Goal: Task Accomplishment & Management: Complete application form

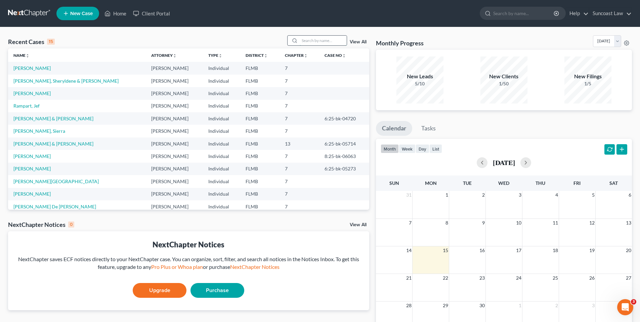
click at [329, 39] on input "search" at bounding box center [323, 41] width 47 height 10
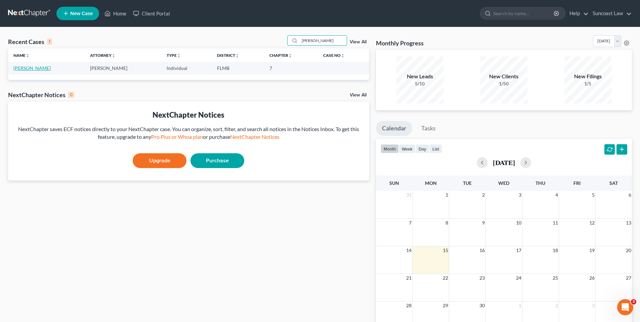
type input "[PERSON_NAME]"
click at [38, 68] on link "[PERSON_NAME]" at bounding box center [31, 68] width 37 height 6
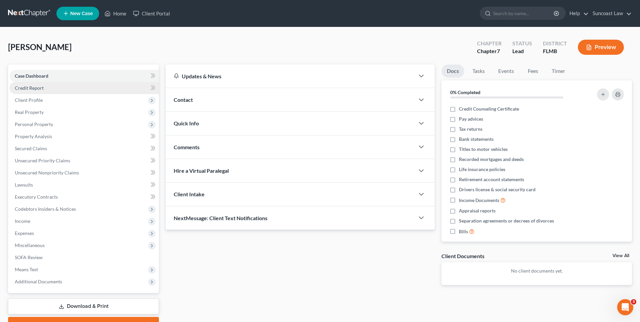
click at [63, 90] on link "Credit Report" at bounding box center [84, 88] width 150 height 12
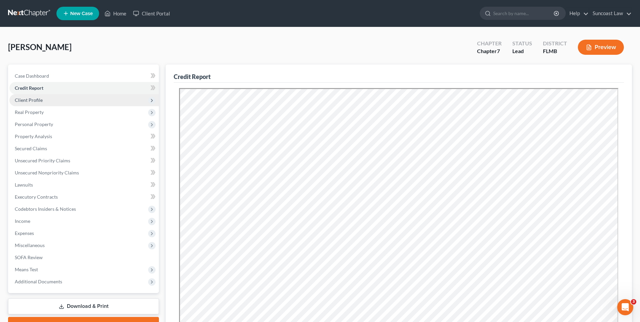
click at [55, 98] on span "Client Profile" at bounding box center [84, 100] width 150 height 12
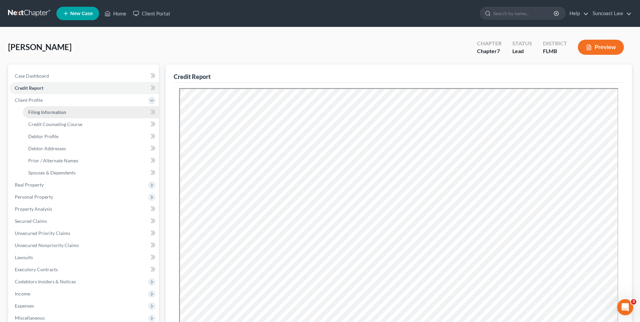
click at [57, 112] on span "Filing Information" at bounding box center [47, 112] width 38 height 6
select select "1"
select select "0"
select select "15"
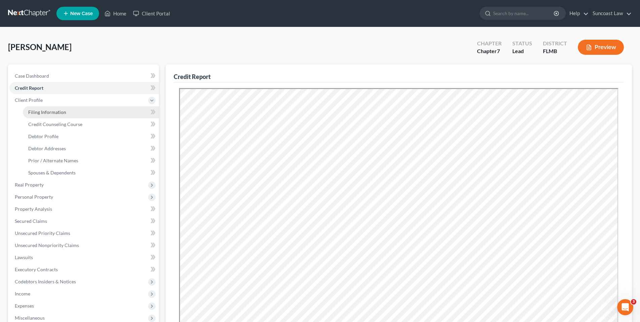
select select "9"
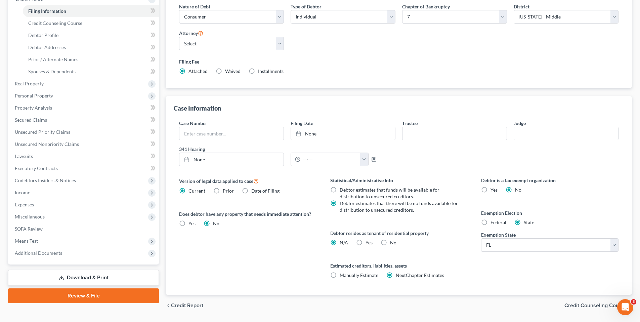
scroll to position [106, 0]
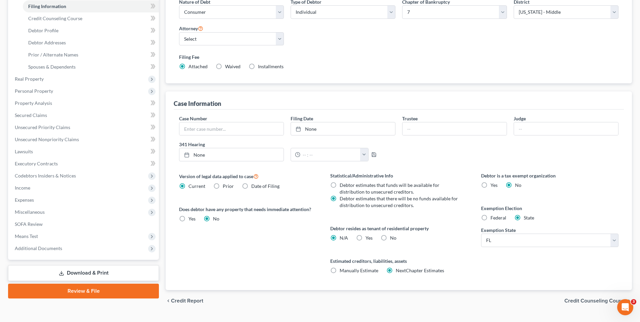
click at [586, 303] on span "Credit Counseling Course" at bounding box center [596, 300] width 62 height 5
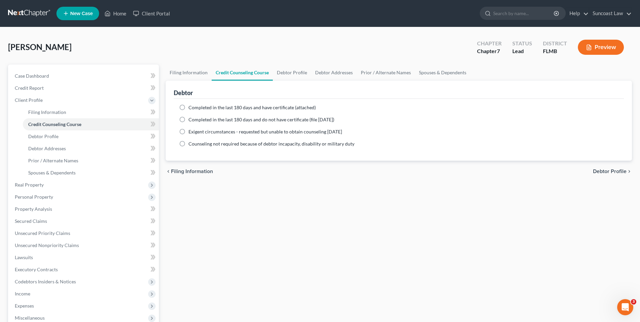
click at [189, 108] on label "Completed in the last 180 days and have certificate (attached)" at bounding box center [252, 107] width 127 height 7
click at [191, 108] on input "Completed in the last 180 days and have certificate (attached)" at bounding box center [193, 106] width 4 height 4
radio input "true"
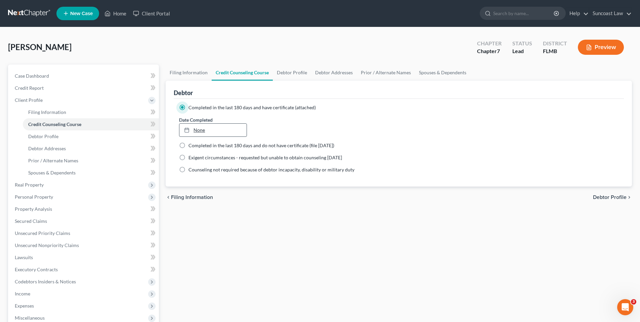
click at [196, 131] on link "None" at bounding box center [212, 130] width 67 height 13
click at [202, 130] on link "8/25/0725" at bounding box center [212, 130] width 67 height 13
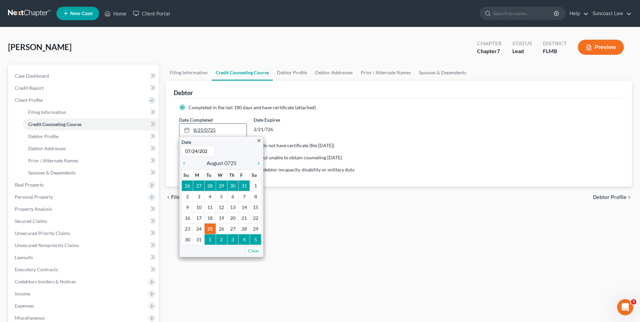
type input "[DATE]"
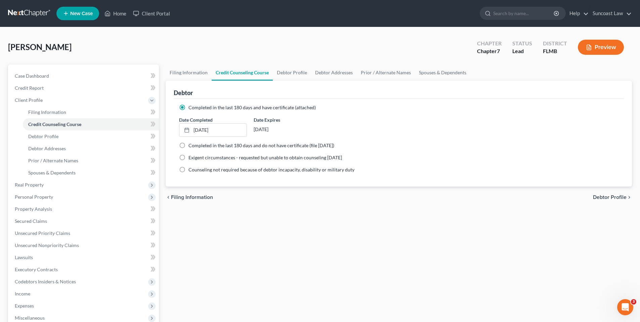
click at [612, 197] on span "Debtor Profile" at bounding box center [610, 197] width 34 height 5
select select "0"
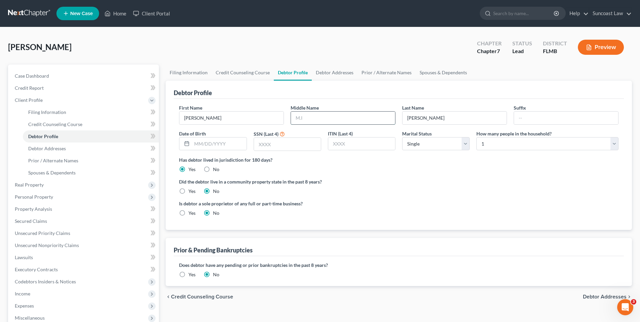
click at [336, 118] on input "text" at bounding box center [343, 118] width 104 height 13
type input "P."
click at [203, 146] on input "text" at bounding box center [219, 143] width 54 height 13
type input "[DATE]"
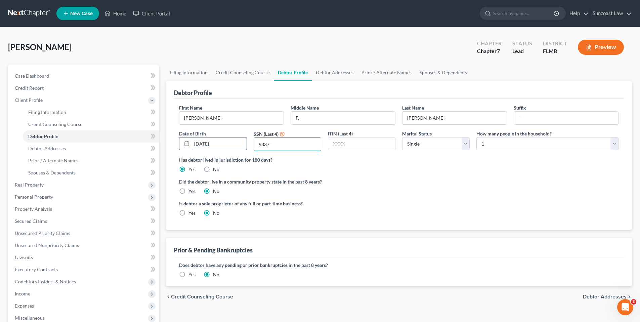
type input "9337"
select select "1"
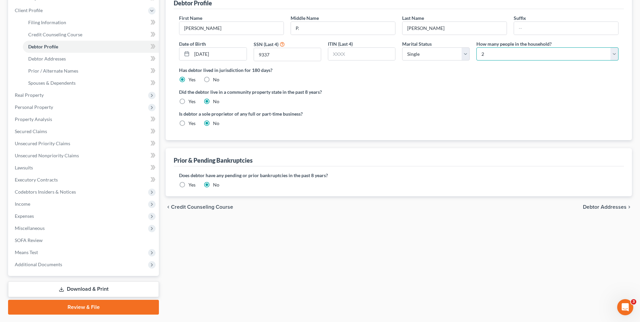
scroll to position [108, 0]
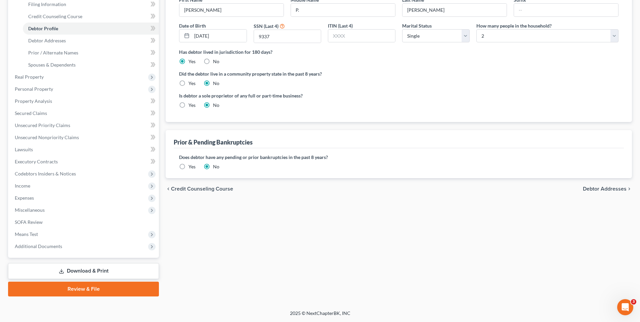
click at [606, 188] on span "Debtor Addresses" at bounding box center [605, 188] width 44 height 5
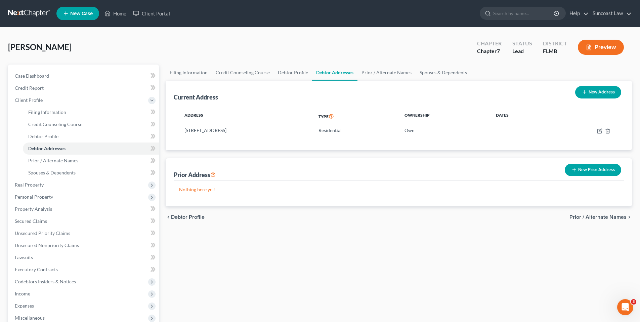
click at [597, 215] on span "Prior / Alternate Names" at bounding box center [598, 216] width 57 height 5
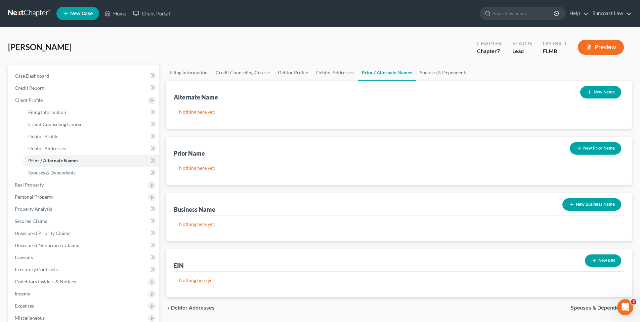
click at [595, 92] on button "New Name" at bounding box center [600, 92] width 41 height 12
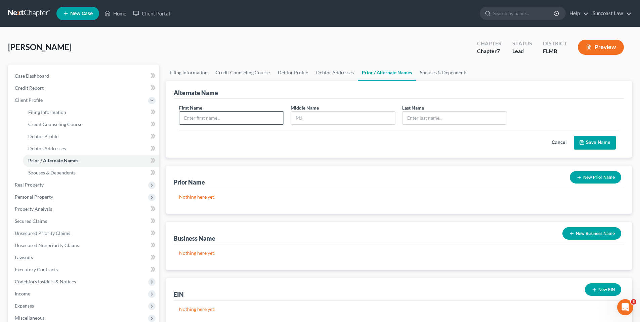
click at [205, 119] on input "text" at bounding box center [231, 118] width 104 height 13
type input "[PERSON_NAME]"
click at [591, 141] on button "Save Name" at bounding box center [595, 143] width 42 height 14
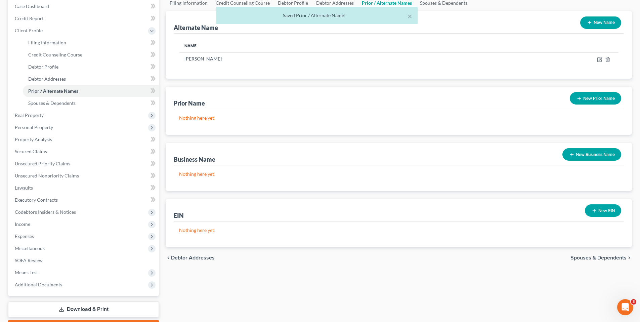
scroll to position [108, 0]
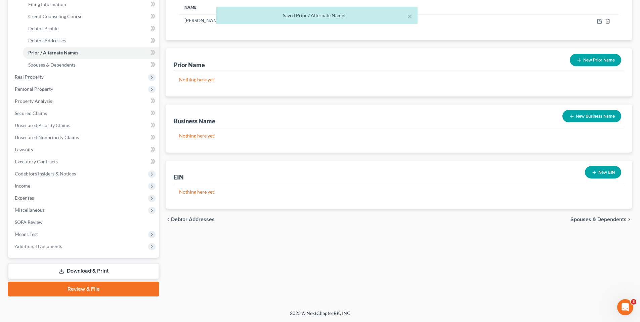
click at [579, 219] on span "Spouses & Dependents" at bounding box center [599, 219] width 56 height 5
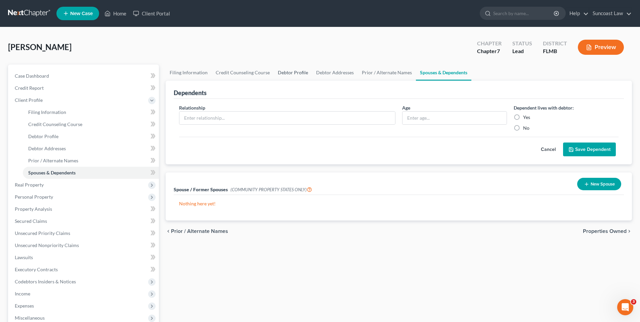
click at [297, 73] on link "Debtor Profile" at bounding box center [293, 73] width 38 height 16
select select "0"
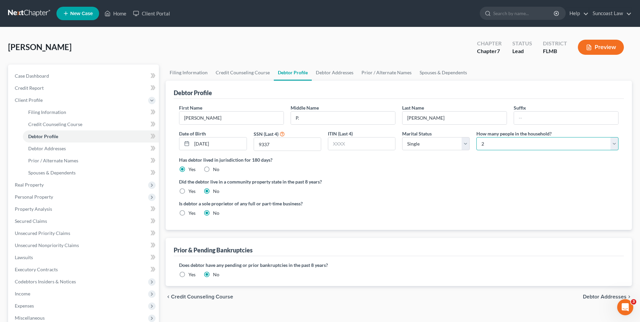
click at [490, 141] on select "Select 1 2 3 4 5 6 7 8 9 10 11 12 13 14 15 16 17 18 19 20" at bounding box center [547, 143] width 142 height 13
select select "0"
click at [476, 137] on select "Select 1 2 3 4 5 6 7 8 9 10 11 12 13 14 15 16 17 18 19 20" at bounding box center [547, 143] width 142 height 13
click at [443, 73] on link "Spouses & Dependents" at bounding box center [443, 73] width 55 height 16
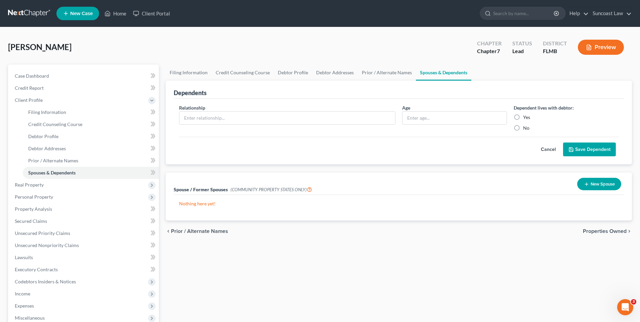
click at [611, 231] on span "Properties Owned" at bounding box center [605, 231] width 44 height 5
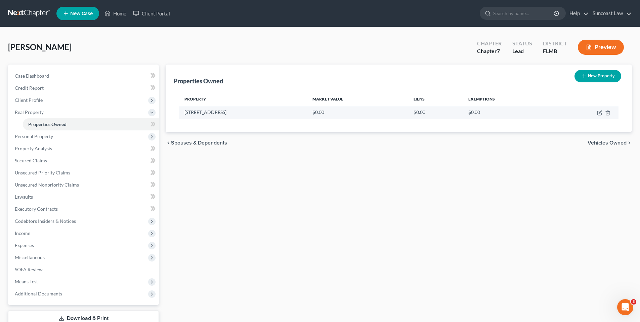
click at [600, 109] on td at bounding box center [585, 112] width 65 height 13
click at [597, 114] on icon "button" at bounding box center [599, 113] width 4 height 4
select select "9"
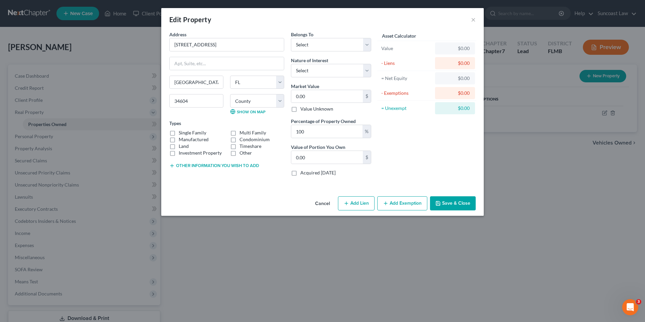
click at [179, 139] on label "Manufactured" at bounding box center [194, 139] width 30 height 7
click at [181, 139] on input "Manufactured" at bounding box center [183, 138] width 4 height 4
checkbox input "true"
click at [318, 43] on select "Select Debtor 1 Only Debtor 2 Only Debtor 1 And Debtor 2 Only At Least One Of T…" at bounding box center [331, 44] width 80 height 13
select select "0"
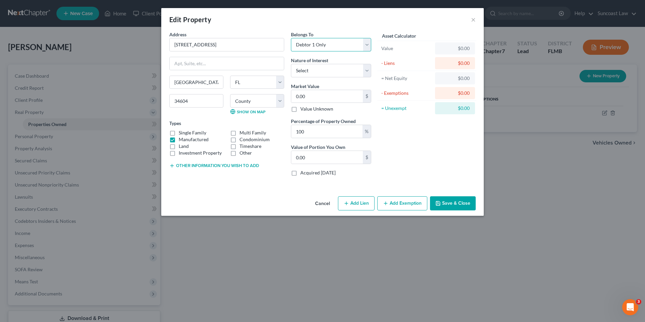
click at [291, 38] on select "Select Debtor 1 Only Debtor 2 Only Debtor 1 And Debtor 2 Only At Least One Of T…" at bounding box center [331, 44] width 80 height 13
click at [315, 71] on select "Select Fee Simple Joint Tenant Life Estate Equitable Interest Future Interest T…" at bounding box center [331, 70] width 80 height 13
select select "0"
click at [291, 64] on select "Select Fee Simple Joint Tenant Life Estate Equitable Interest Future Interest T…" at bounding box center [331, 70] width 80 height 13
click at [313, 96] on input "0.00" at bounding box center [327, 96] width 72 height 13
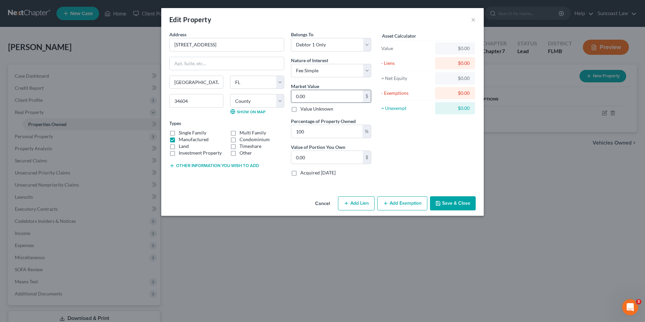
type input "1"
type input "1.00"
type input "13"
type input "13.00"
type input "135"
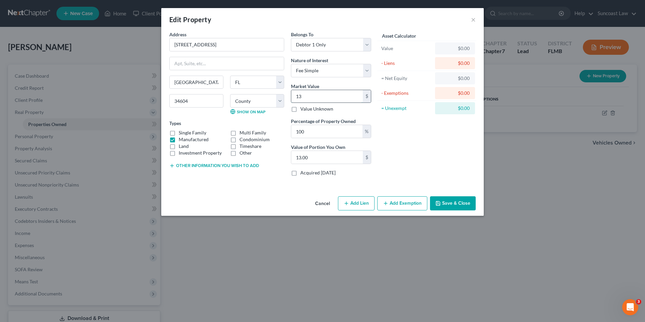
type input "135.00"
type input "1357"
type input "1,357.00"
type input "1,3570"
type input "13,570.00"
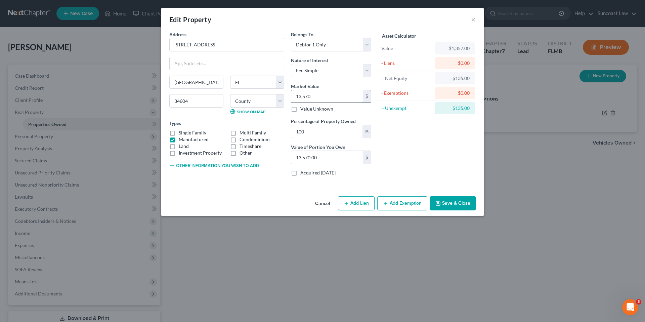
type input "13,5700"
type input "135,700.00"
click at [396, 204] on button "Add Exemption" at bounding box center [402, 203] width 50 height 14
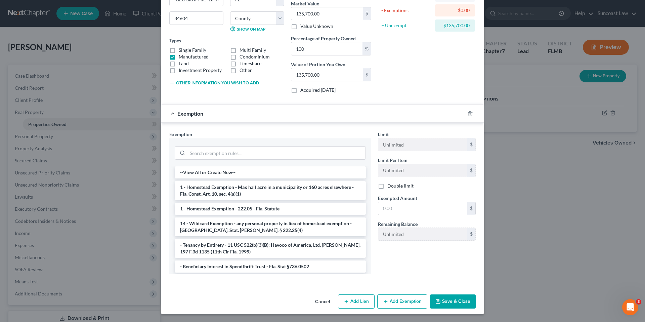
drag, startPoint x: 267, startPoint y: 186, endPoint x: 299, endPoint y: 189, distance: 32.1
click at [267, 186] on li "1 - Homestead Exemption - Max half acre in a municipality or 160 acres elsewher…" at bounding box center [270, 190] width 191 height 19
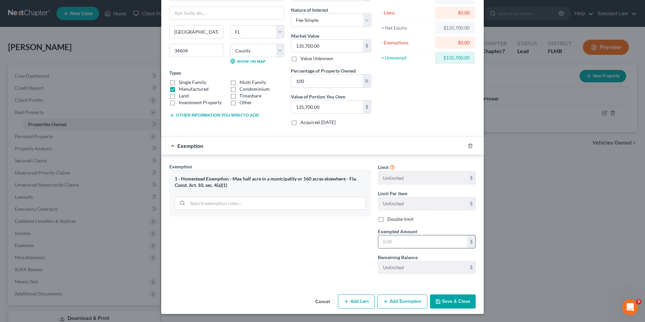
click at [387, 243] on input "text" at bounding box center [422, 241] width 89 height 13
type input "135,700.00"
click at [451, 302] on button "Save & Close" at bounding box center [453, 301] width 46 height 14
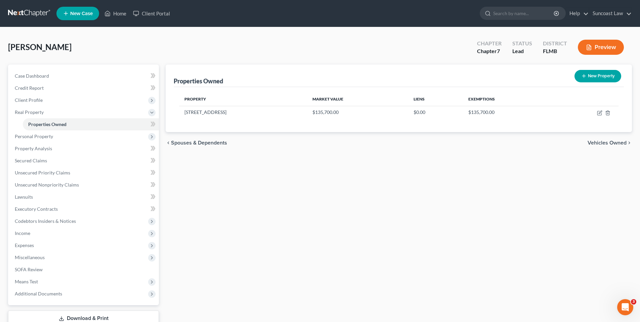
click at [599, 143] on span "Vehicles Owned" at bounding box center [607, 142] width 39 height 5
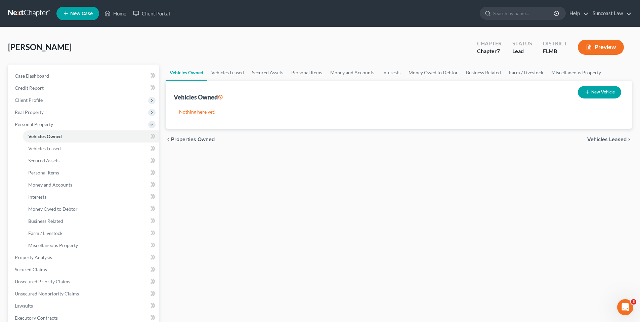
click at [598, 94] on button "New Vehicle" at bounding box center [599, 92] width 43 height 12
select select "0"
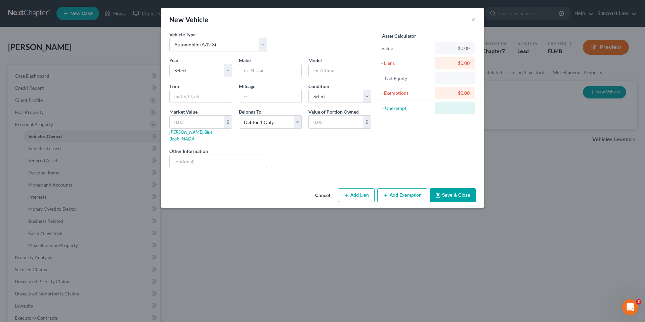
click at [598, 94] on div "New Vehicle × Vehicle Type Select Automobile (A/B: 3) Truck (A/B: 3) Trailer (A…" at bounding box center [322, 161] width 645 height 322
click at [190, 69] on select "Select 2026 2025 2024 2023 2022 2021 2020 2019 2018 2017 2016 2015 2014 2013 20…" at bounding box center [200, 70] width 63 height 13
select select "10"
click at [169, 64] on select "Select 2026 2025 2024 2023 2022 2021 2020 2019 2018 2017 2016 2015 2014 2013 20…" at bounding box center [200, 70] width 63 height 13
click at [253, 72] on input "text" at bounding box center [270, 70] width 62 height 13
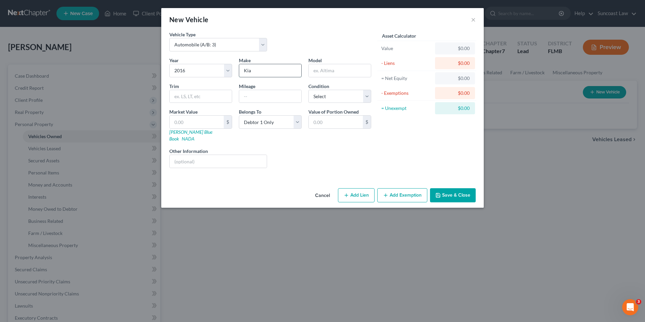
type input "Kia"
type input "Soul"
type input "75852"
click at [334, 98] on select "Select Excellent Very Good Good Fair Poor" at bounding box center [339, 96] width 63 height 13
select select "3"
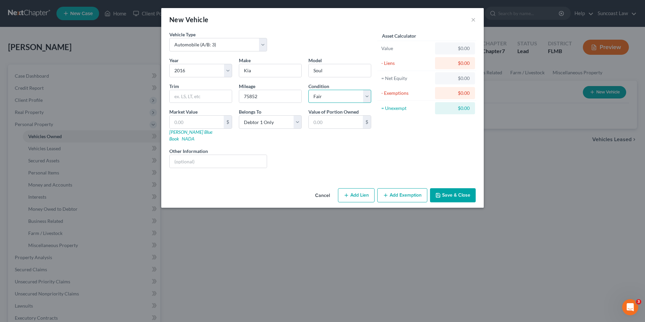
click at [308, 90] on select "Select Excellent Very Good Good Fair Poor" at bounding box center [339, 96] width 63 height 13
click at [198, 121] on input "text" at bounding box center [197, 122] width 54 height 13
type input "5"
type input "5.00"
type input "56"
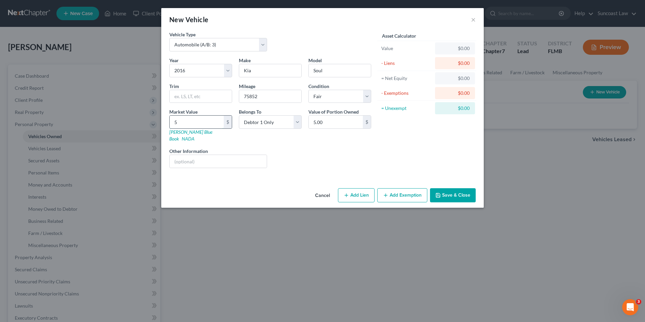
type input "56.00"
type input "562"
type input "562.00"
type input "5625"
type input "5,625.00"
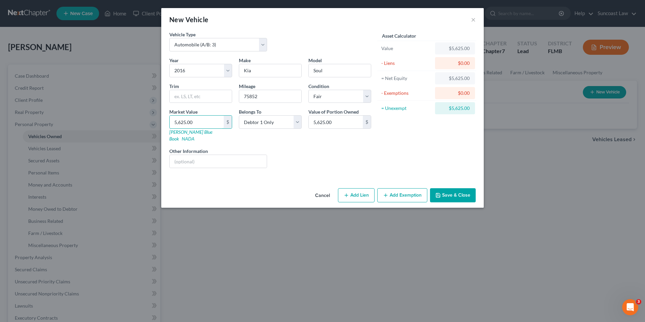
type input "5,625.00"
click at [300, 121] on select "Select Debtor 1 Only Debtor 2 Only Debtor 1 And Debtor 2 Only At Least One Of T…" at bounding box center [270, 121] width 63 height 13
select select "3"
click at [239, 115] on select "Select Debtor 1 Only Debtor 2 Only Debtor 1 And Debtor 2 Only At Least One Of T…" at bounding box center [270, 121] width 63 height 13
click at [241, 157] on input "text" at bounding box center [218, 161] width 97 height 13
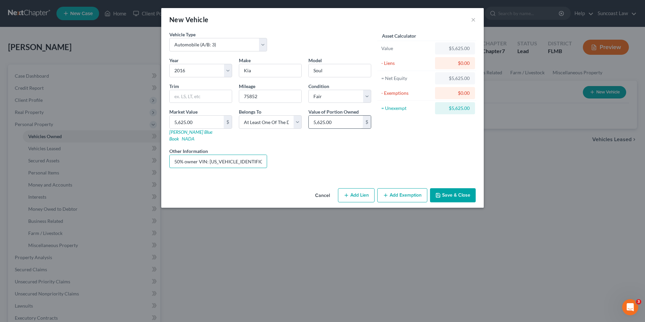
type input "50% owner VIN: [US_VEHICLE_IDENTIFICATION_NUMBER]"
type input "2,812.50"
click at [442, 188] on button "Save & Close" at bounding box center [453, 195] width 46 height 14
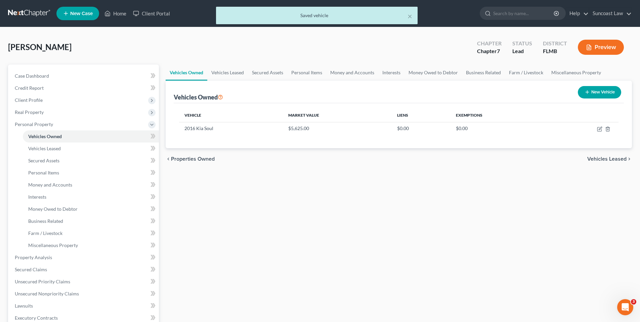
click at [597, 92] on button "New Vehicle" at bounding box center [599, 92] width 43 height 12
select select "0"
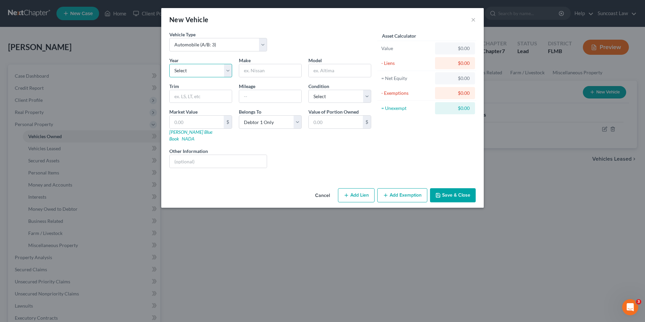
click at [204, 72] on select "Select 2026 2025 2024 2023 2022 2021 2020 2019 2018 2017 2016 2015 2014 2013 20…" at bounding box center [200, 70] width 63 height 13
select select "11"
click at [169, 64] on select "Select 2026 2025 2024 2023 2022 2021 2020 2019 2018 2017 2016 2015 2014 2013 20…" at bounding box center [200, 70] width 63 height 13
click at [276, 71] on input "text" at bounding box center [270, 70] width 62 height 13
type input "KIA"
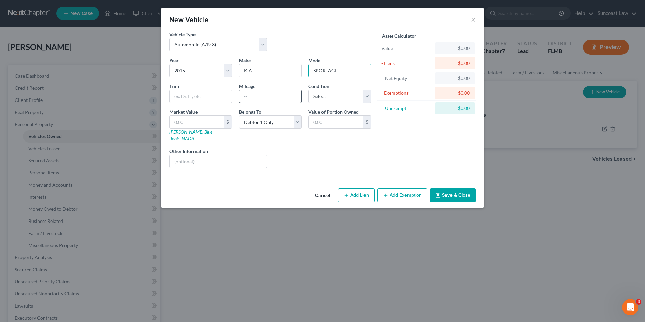
type input "SPORTAGE"
click at [250, 96] on input "text" at bounding box center [270, 96] width 62 height 13
click at [253, 98] on input "text" at bounding box center [270, 96] width 62 height 13
type input "54607"
click at [319, 98] on select "Select Excellent Very Good Good Fair Poor" at bounding box center [339, 96] width 63 height 13
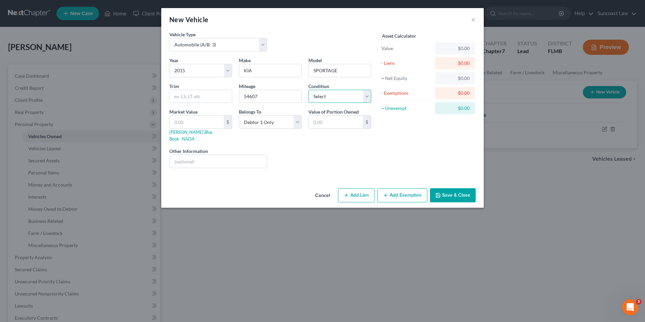
select select "3"
click at [308, 90] on select "Select Excellent Very Good Good Fair Poor" at bounding box center [339, 96] width 63 height 13
click at [450, 189] on button "Save & Close" at bounding box center [453, 195] width 46 height 14
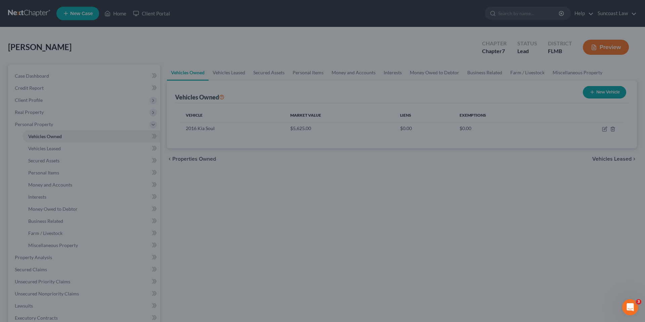
click at [450, 189] on button "Save & Close" at bounding box center [436, 184] width 40 height 12
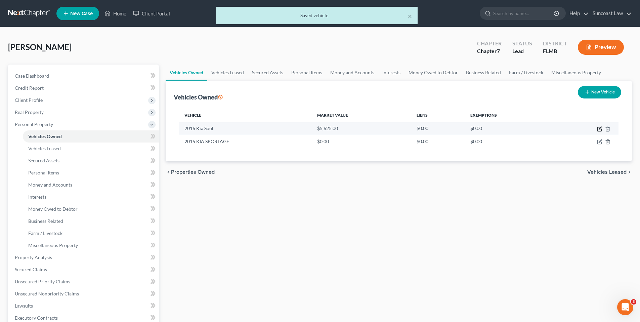
click at [599, 129] on icon "button" at bounding box center [599, 128] width 5 height 5
select select "0"
select select "10"
select select "3"
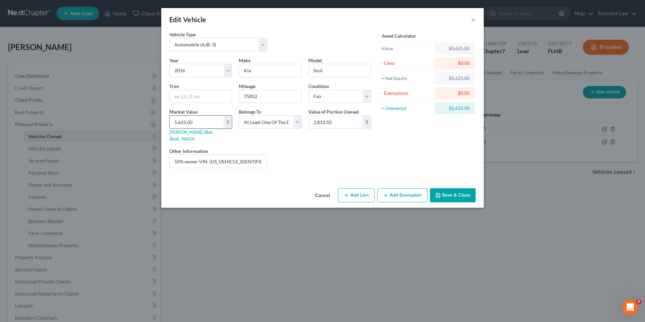
drag, startPoint x: 198, startPoint y: 122, endPoint x: 211, endPoint y: 126, distance: 13.6
click at [211, 126] on input "5,625.00" at bounding box center [197, 122] width 54 height 13
type input "6"
type input "6.00"
type input "65"
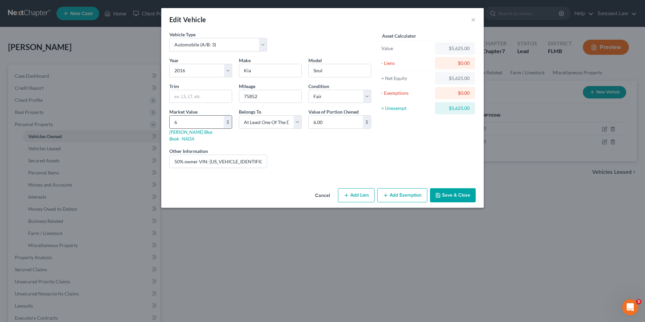
type input "65.00"
type input "650"
type input "650.00"
type input "6500"
type input "6,500.00"
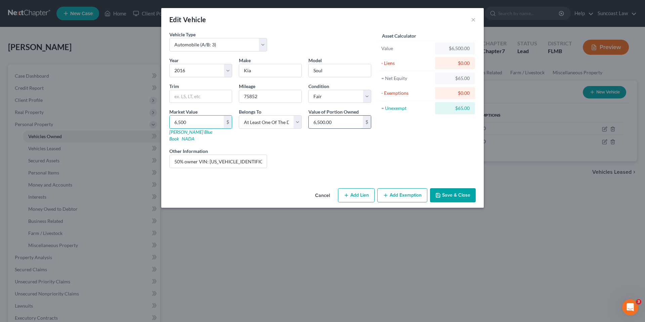
type input "6,500"
drag, startPoint x: 330, startPoint y: 124, endPoint x: 336, endPoint y: 124, distance: 6.1
click at [330, 123] on input "6,500.00" at bounding box center [336, 122] width 54 height 13
type input "32,500.00"
click at [448, 191] on button "Save & Close" at bounding box center [453, 195] width 46 height 14
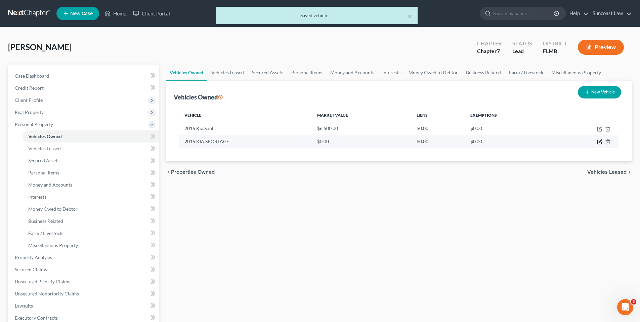
click at [601, 142] on icon "button" at bounding box center [599, 141] width 5 height 5
select select "0"
select select "11"
select select "3"
select select "0"
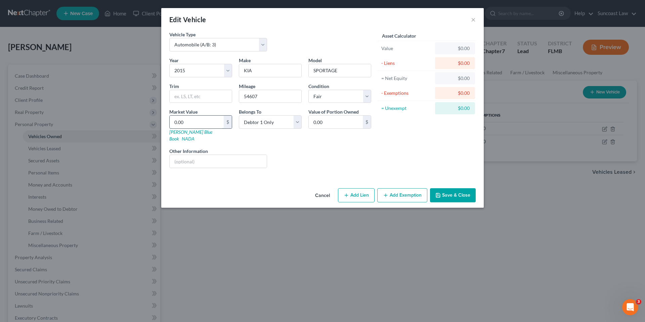
click at [198, 123] on input "0.00" at bounding box center [197, 122] width 54 height 13
type input "8"
type input "8.00"
type input "87"
type input "87.00"
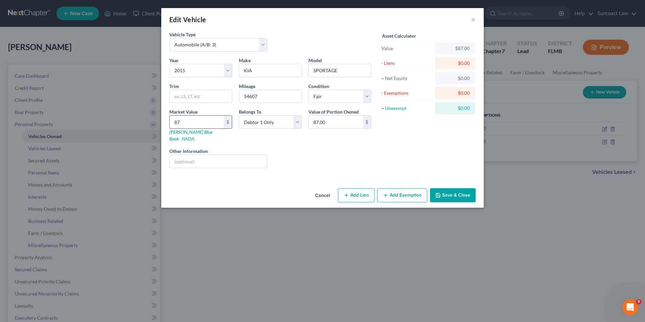
type input "877"
type input "877.00"
type input "8775"
type input "8,775.00"
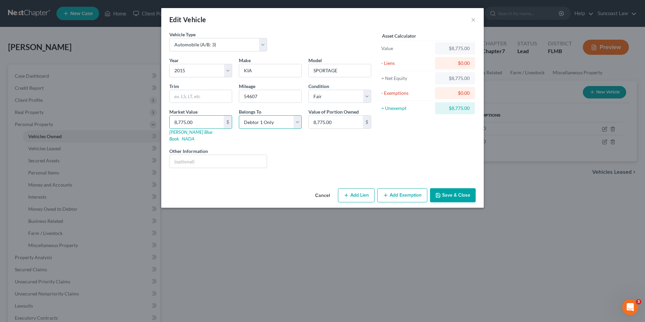
click at [298, 124] on select "Select Debtor 1 Only Debtor 2 Only Debtor 1 And Debtor 2 Only At Least One Of T…" at bounding box center [270, 121] width 63 height 13
select select "3"
click at [239, 115] on select "Select Debtor 1 Only Debtor 2 Only Debtor 1 And Debtor 2 Only At Least One Of T…" at bounding box center [270, 121] width 63 height 13
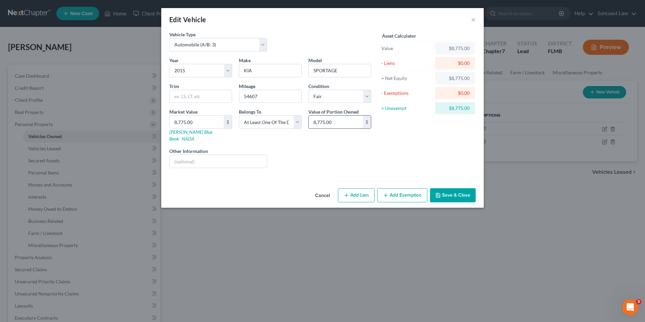
click at [337, 123] on input "8,775.00" at bounding box center [336, 122] width 54 height 13
type input "4,387.50"
click at [180, 157] on input "text" at bounding box center [218, 161] width 97 height 13
type input "50% Owner VIn: [US_VEHICLE_IDENTIFICATION_NUMBER]"
click at [396, 188] on button "Add Exemption" at bounding box center [402, 195] width 50 height 14
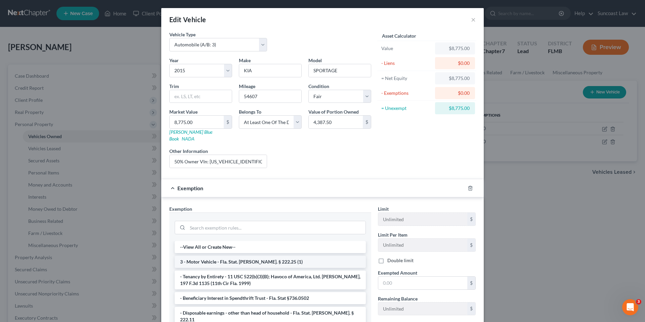
click at [212, 256] on li "3 - Motor Vehicle - Fla. Stat. [PERSON_NAME]. § 222.25 (1)" at bounding box center [270, 262] width 191 height 12
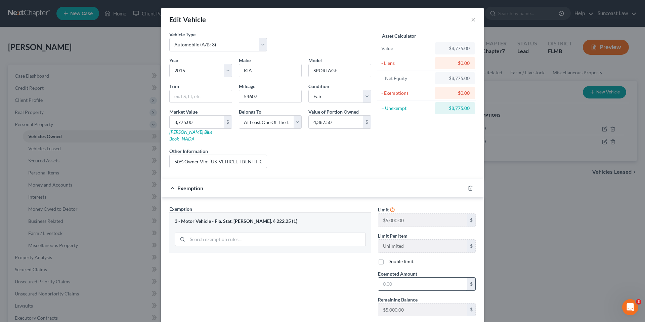
click at [416, 278] on input "text" at bounding box center [422, 284] width 89 height 13
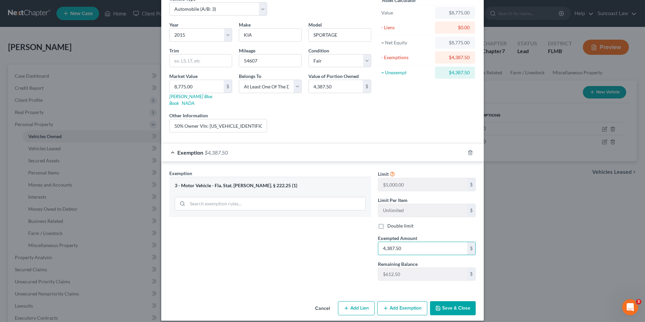
type input "4,387.50"
click at [445, 301] on button "Save & Close" at bounding box center [453, 308] width 46 height 14
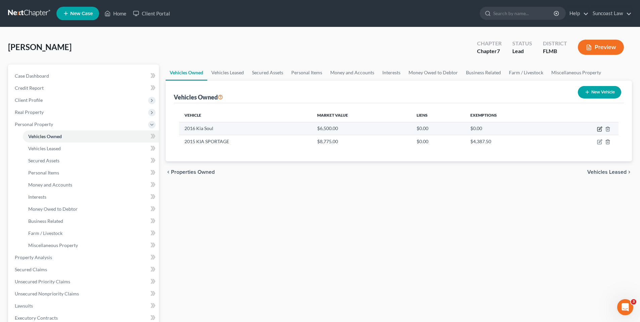
click at [600, 129] on icon "button" at bounding box center [600, 128] width 3 height 3
select select "0"
select select "10"
select select "3"
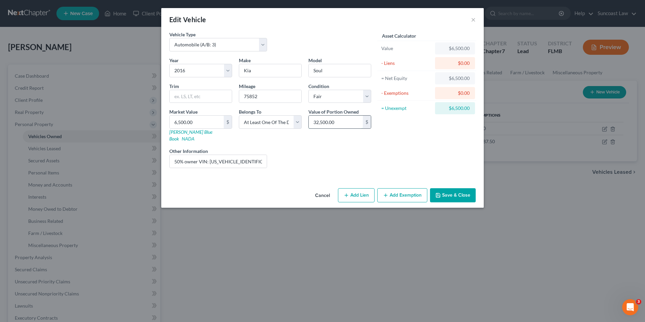
click at [336, 123] on input "32,500.00" at bounding box center [336, 122] width 54 height 13
type input "3,250.00"
click at [452, 189] on button "Save & Close" at bounding box center [453, 195] width 46 height 14
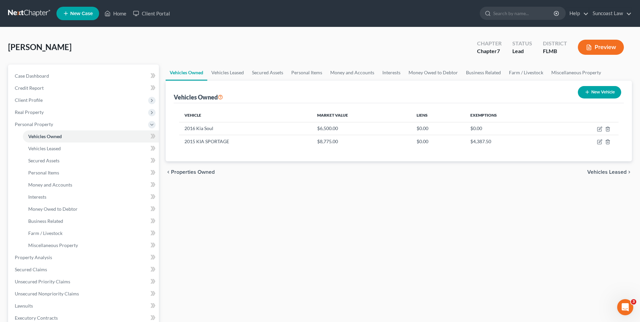
click at [616, 173] on span "Vehicles Leased" at bounding box center [606, 171] width 39 height 5
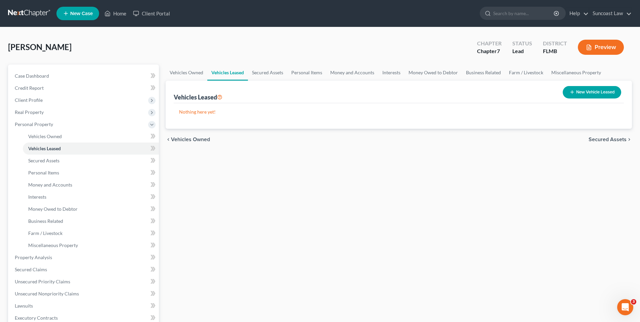
click at [612, 139] on span "Secured Assets" at bounding box center [608, 139] width 38 height 5
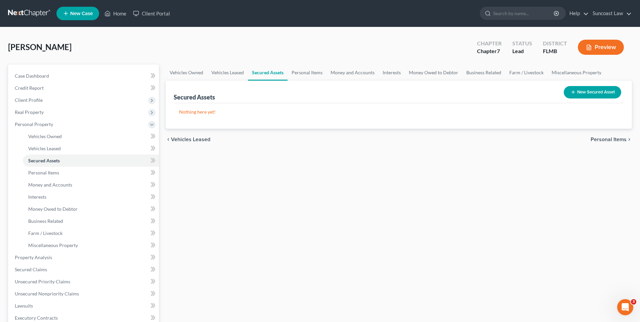
click at [609, 138] on span "Personal Items" at bounding box center [609, 139] width 36 height 5
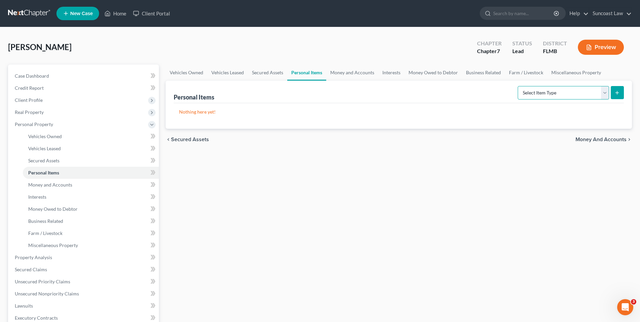
click at [603, 94] on select "Select Item Type Clothing (A/B: 11) Collectibles Of Value (A/B: 8) Electronics …" at bounding box center [563, 92] width 91 height 13
select select "household_goods"
click at [519, 86] on select "Select Item Type Clothing (A/B: 11) Collectibles Of Value (A/B: 8) Electronics …" at bounding box center [563, 92] width 91 height 13
click at [616, 93] on line "submit" at bounding box center [617, 93] width 3 height 0
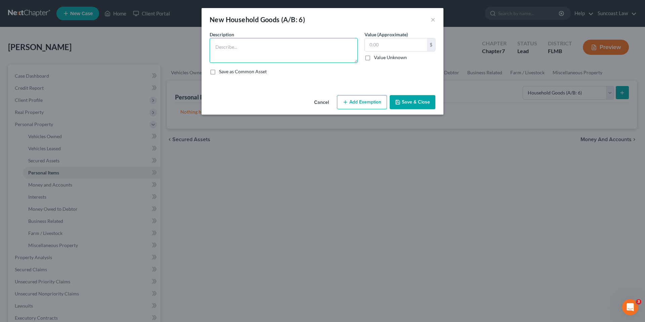
click at [234, 47] on textarea at bounding box center [284, 50] width 148 height 25
type textarea "2 BEDS, 2 CHAIRS. 3 DRESSERS, KITCHEN TABLE AND CHAIRS, BOOK SHELVES, 3 FANS"
click at [400, 44] on input "text" at bounding box center [396, 44] width 62 height 13
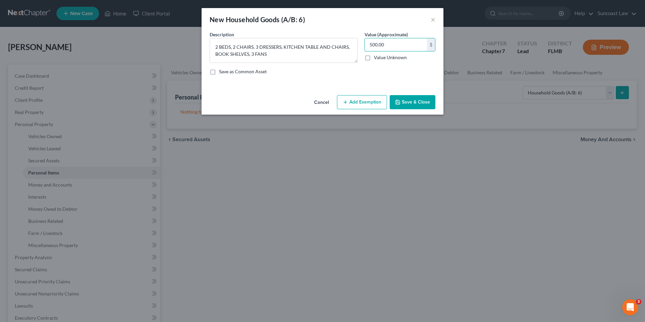
type input "500.00"
click at [361, 98] on button "Add Exemption" at bounding box center [362, 102] width 50 height 14
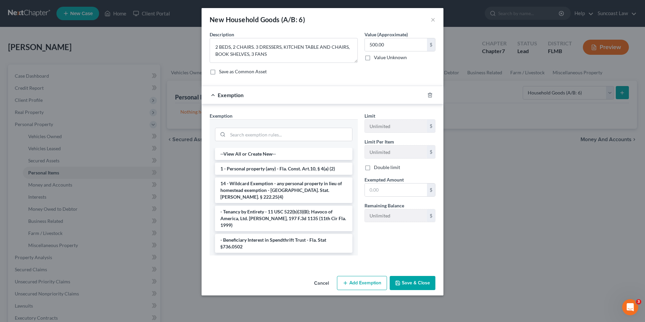
drag, startPoint x: 288, startPoint y: 171, endPoint x: 298, endPoint y: 170, distance: 10.8
click at [289, 170] on li "1 - Personal property (any) - Fla. Const. Art.10, § 4(a) (2)" at bounding box center [283, 169] width 137 height 12
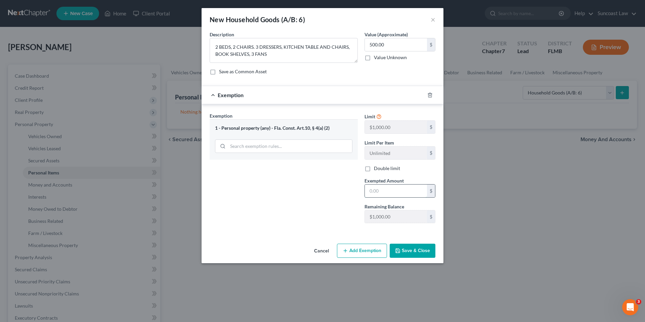
click at [376, 190] on input "text" at bounding box center [396, 190] width 62 height 13
type input "500.00"
click at [417, 254] on button "Save & Close" at bounding box center [413, 251] width 46 height 14
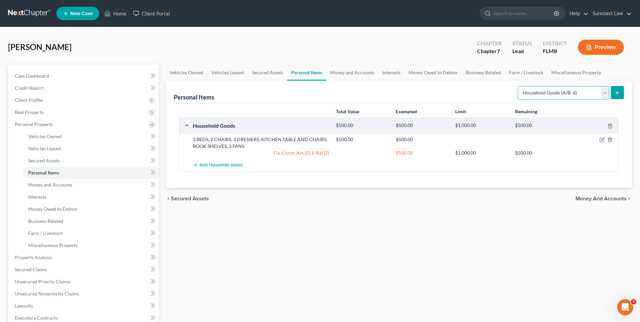
click at [607, 94] on select "Select Item Type Clothing (A/B: 11) Collectibles Of Value (A/B: 8) Electronics …" at bounding box center [563, 92] width 91 height 13
select select "electronics"
click at [519, 86] on select "Select Item Type Clothing (A/B: 11) Collectibles Of Value (A/B: 8) Electronics …" at bounding box center [563, 92] width 91 height 13
click at [617, 94] on line "submit" at bounding box center [617, 92] width 0 height 3
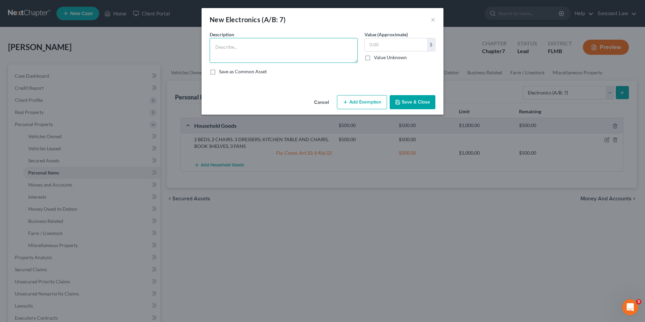
click at [224, 54] on textarea at bounding box center [284, 50] width 148 height 25
type textarea "2 TV'S, 1 RADIO, CELL PHONE, 2 WINDOW AIR CONDITIONERS"
click at [381, 44] on input "text" at bounding box center [396, 44] width 62 height 13
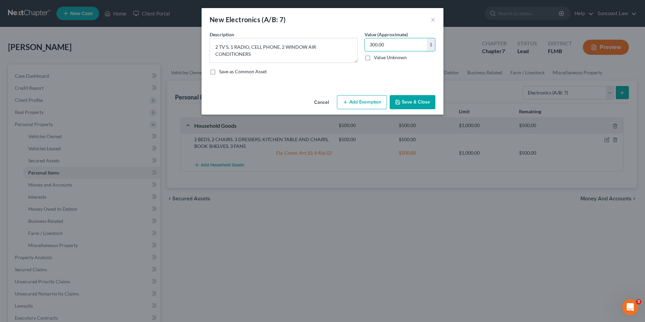
type input "300.00"
click at [358, 102] on button "Add Exemption" at bounding box center [362, 102] width 50 height 14
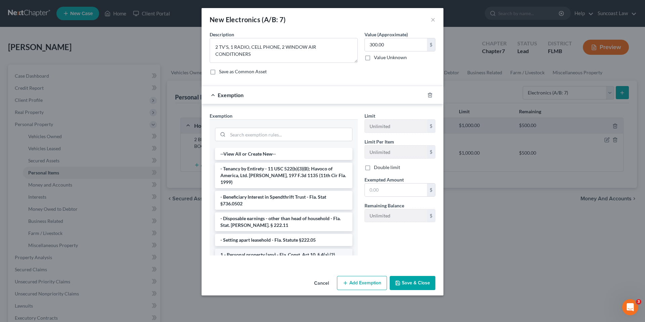
click at [260, 249] on li "1 - Personal property (any) - Fla. Const. Art.10, § 4(a) (2)" at bounding box center [283, 255] width 137 height 12
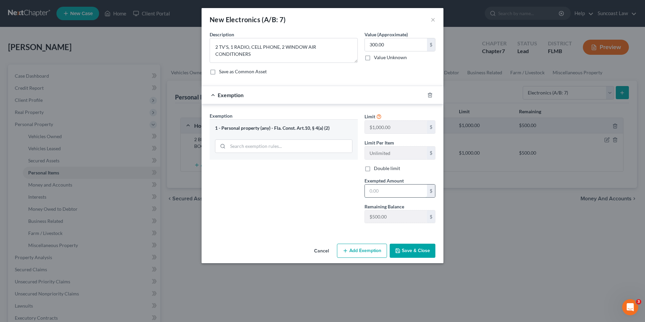
click at [383, 192] on input "text" at bounding box center [396, 190] width 62 height 13
type input "300.00"
click at [423, 255] on button "Save & Close" at bounding box center [413, 251] width 46 height 14
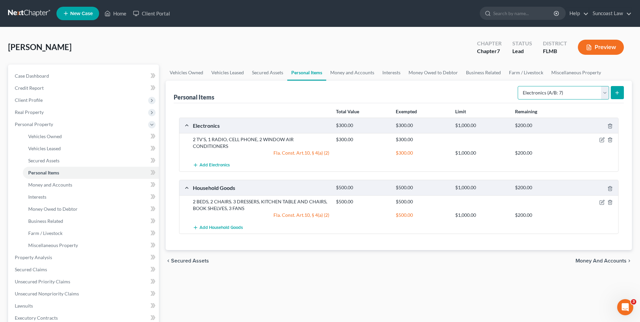
click at [608, 93] on select "Select Item Type Clothing (A/B: 11) Collectibles Of Value (A/B: 8) Electronics …" at bounding box center [563, 92] width 91 height 13
select select "clothing"
click at [519, 86] on select "Select Item Type Clothing (A/B: 11) Collectibles Of Value (A/B: 8) Electronics …" at bounding box center [563, 92] width 91 height 13
click at [618, 93] on icon "submit" at bounding box center [617, 92] width 5 height 5
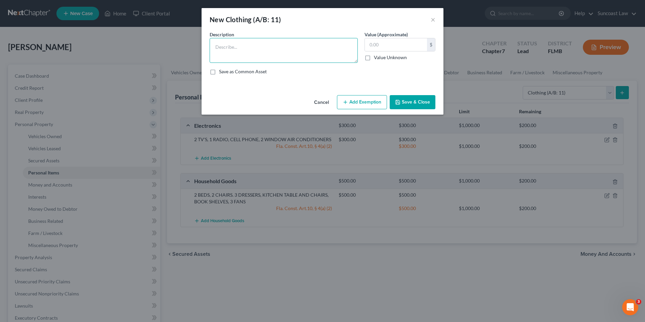
click at [284, 49] on textarea at bounding box center [284, 50] width 148 height 25
type textarea "USED CLOTHING"
type input "50.00"
click at [351, 102] on button "Add Exemption" at bounding box center [362, 102] width 50 height 14
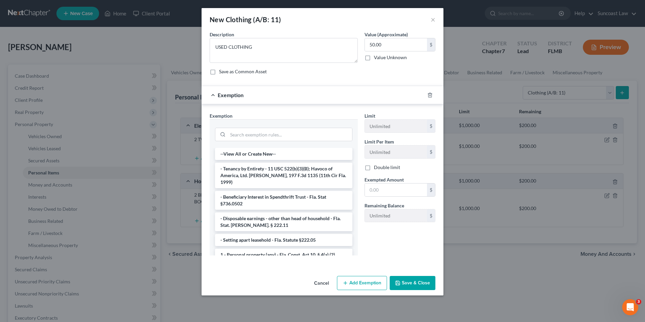
drag, startPoint x: 264, startPoint y: 248, endPoint x: 289, endPoint y: 241, distance: 26.6
click at [264, 249] on li "1 - Personal property (any) - Fla. Const. Art.10, § 4(a) (2)" at bounding box center [283, 255] width 137 height 12
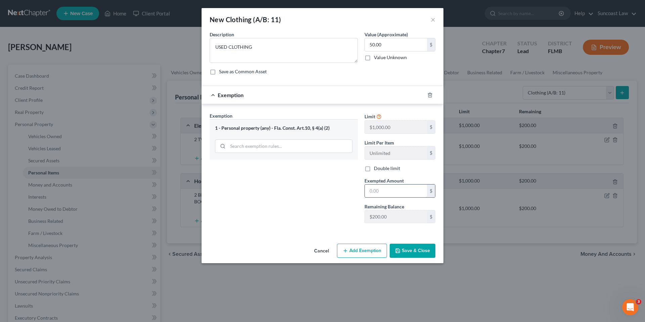
click at [378, 195] on input "text" at bounding box center [396, 190] width 62 height 13
type input "50.00"
click at [413, 250] on button "Save & Close" at bounding box center [413, 251] width 46 height 14
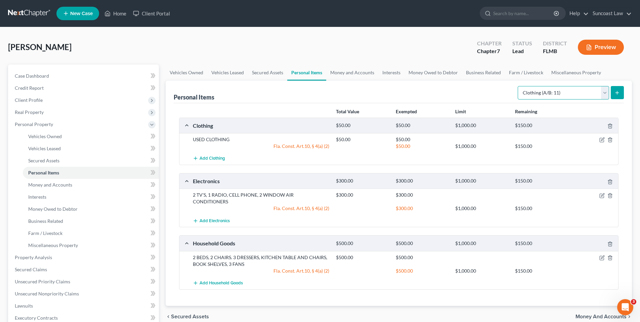
click at [607, 93] on select "Select Item Type Clothing (A/B: 11) Collectibles Of Value (A/B: 8) Electronics …" at bounding box center [563, 92] width 91 height 13
select select "jewelry"
click at [519, 86] on select "Select Item Type Clothing (A/B: 11) Collectibles Of Value (A/B: 8) Electronics …" at bounding box center [563, 92] width 91 height 13
click at [619, 91] on icon "submit" at bounding box center [617, 92] width 5 height 5
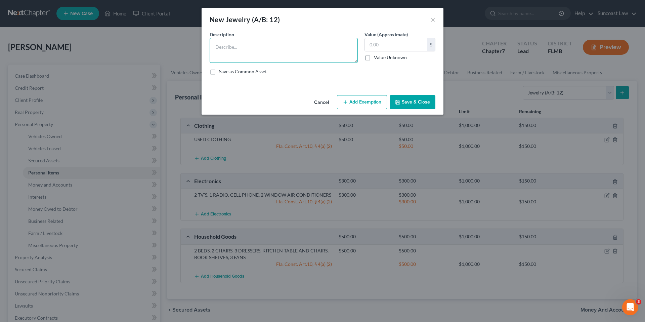
click at [232, 45] on textarea at bounding box center [284, 50] width 148 height 25
type textarea "1 WEDDING BAND AND COSTUME JEWELRY"
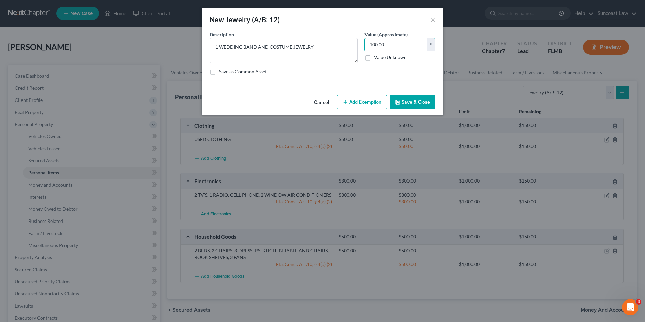
type input "100.00"
click at [356, 101] on button "Add Exemption" at bounding box center [362, 102] width 50 height 14
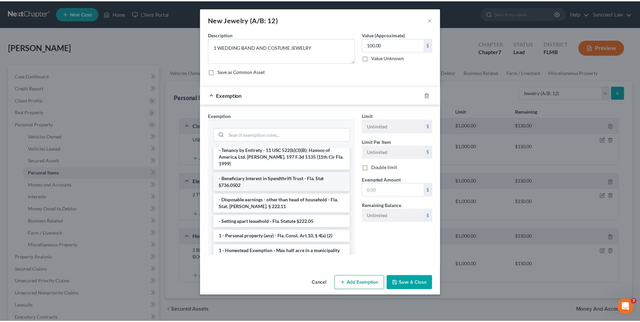
scroll to position [54, 0]
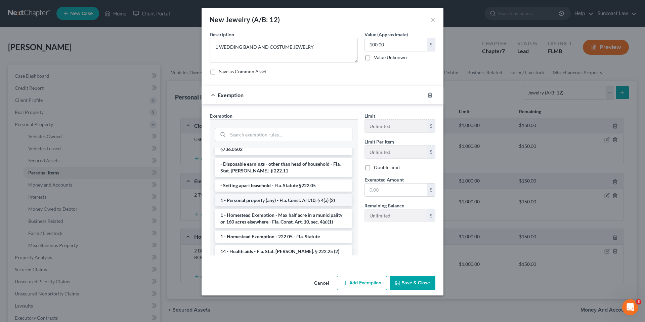
click at [277, 195] on li "1 - Personal property (any) - Fla. Const. Art.10, § 4(a) (2)" at bounding box center [283, 200] width 137 height 12
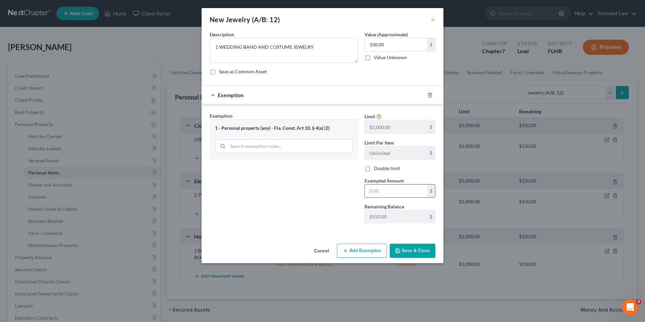
click at [387, 193] on input "text" at bounding box center [396, 190] width 62 height 13
type input "100.00"
click at [415, 249] on button "Save & Close" at bounding box center [413, 251] width 46 height 14
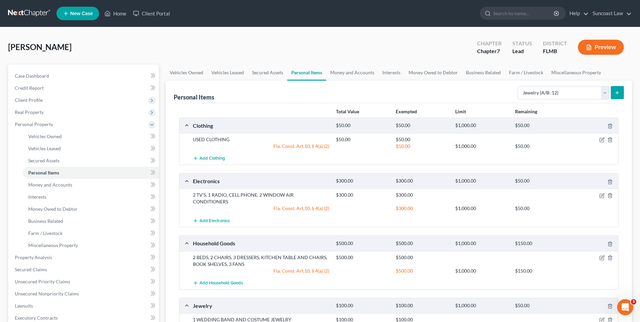
scroll to position [156, 0]
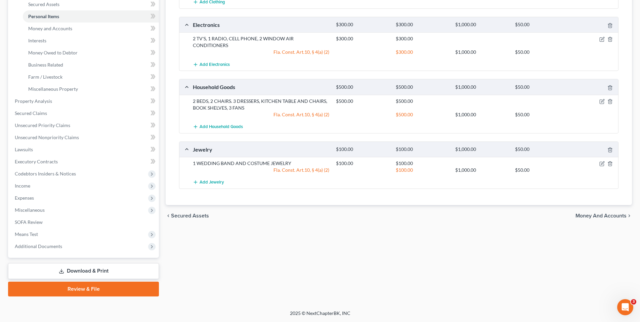
click at [605, 213] on span "Money and Accounts" at bounding box center [601, 215] width 51 height 5
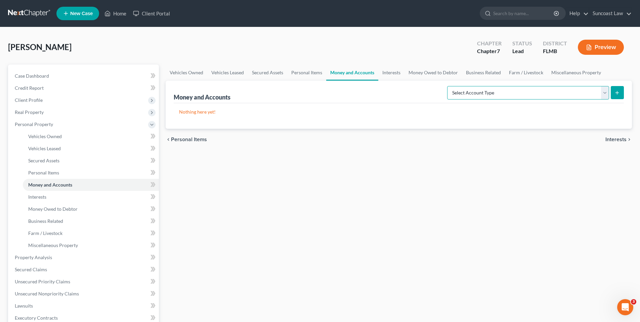
click at [605, 95] on select "Select Account Type Brokerage (A/B: 18, SOFA: 20) Cash on Hand (A/B: 16) Certif…" at bounding box center [528, 92] width 162 height 13
select select "checking"
click at [449, 86] on select "Select Account Type Brokerage (A/B: 18, SOFA: 20) Cash on Hand (A/B: 16) Certif…" at bounding box center [528, 92] width 162 height 13
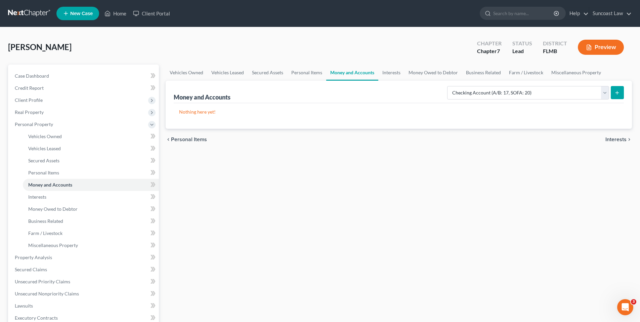
click at [615, 91] on icon "submit" at bounding box center [617, 92] width 5 height 5
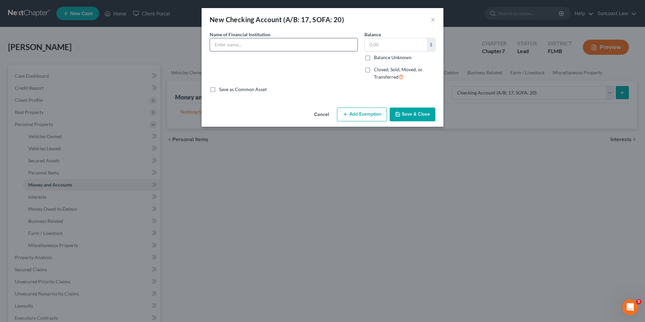
click at [231, 47] on input "text" at bounding box center [284, 44] width 148 height 13
type input "Bank of America *4157 (50%)"
click at [405, 43] on input "text" at bounding box center [396, 44] width 62 height 13
type input "325.45"
click at [355, 116] on button "Add Exemption" at bounding box center [362, 115] width 50 height 14
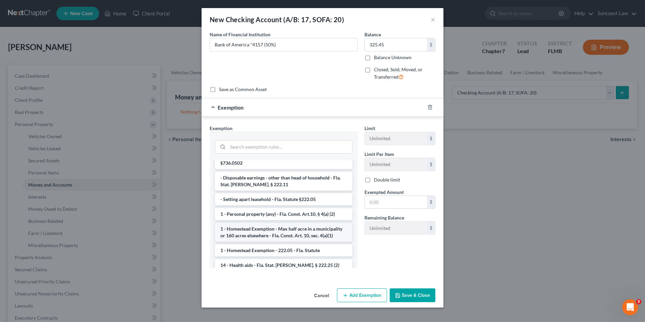
scroll to position [54, 0]
click at [280, 143] on input "search" at bounding box center [290, 146] width 124 height 13
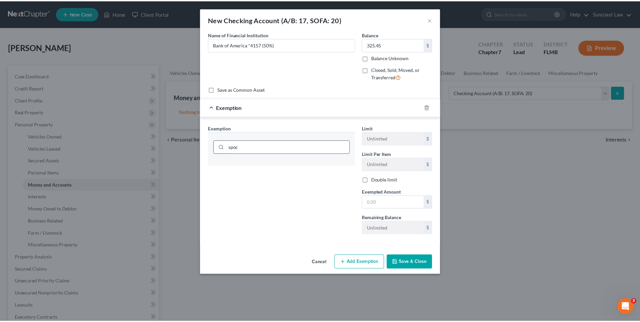
scroll to position [0, 0]
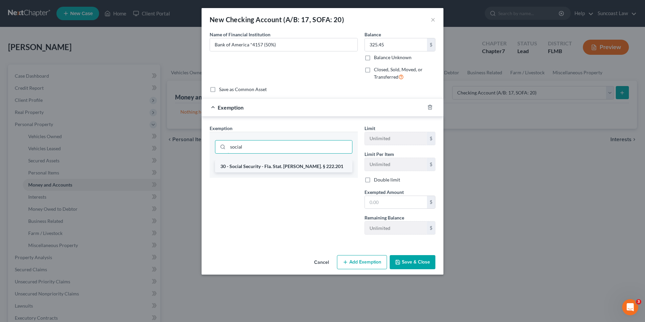
type input "social"
click at [315, 168] on li "30 - Social Security - Fla. Stat. [PERSON_NAME]. § 222.201" at bounding box center [283, 166] width 137 height 12
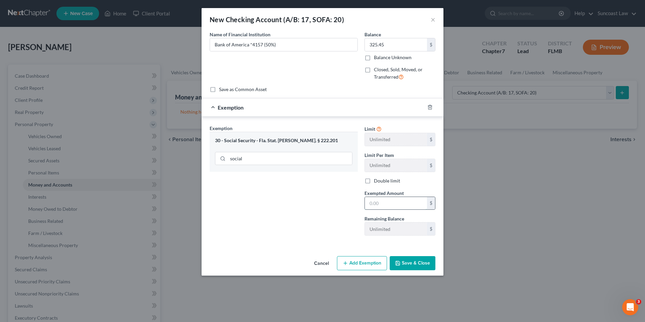
click at [383, 202] on input "text" at bounding box center [396, 203] width 62 height 13
type input "325.45"
click at [414, 259] on button "Save & Close" at bounding box center [413, 263] width 46 height 14
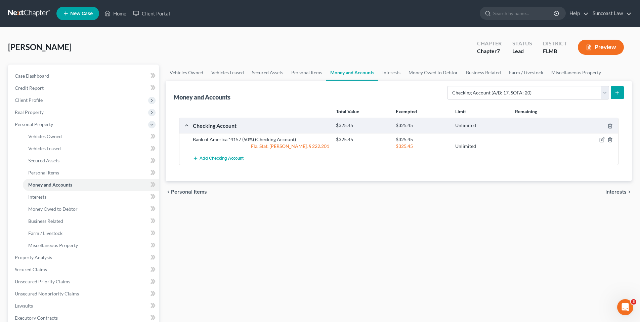
click at [612, 92] on button "submit" at bounding box center [617, 92] width 13 height 13
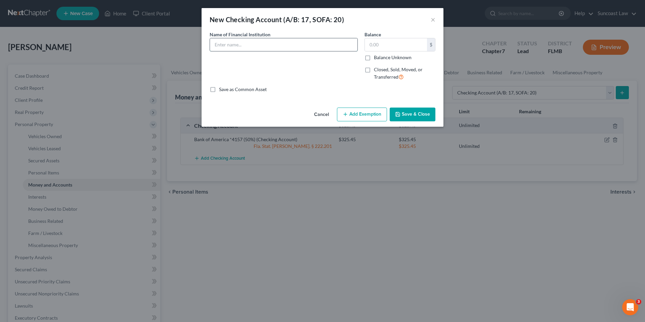
click at [274, 44] on input "text" at bounding box center [284, 44] width 148 height 13
click at [261, 45] on input "Bank of America *4080 (50%)" at bounding box center [284, 44] width 148 height 13
type input "Bank of America *9253 (50%)"
click at [378, 42] on input "text" at bounding box center [396, 44] width 62 height 13
type input "81.43"
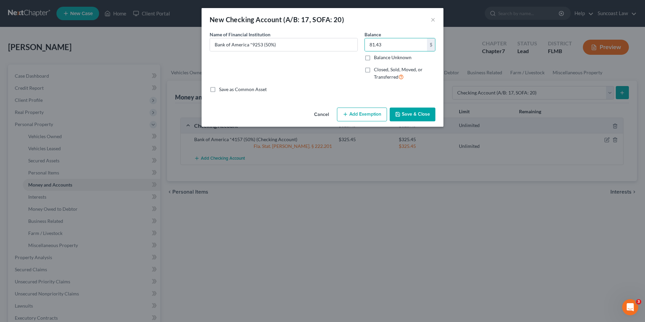
click at [368, 113] on button "Add Exemption" at bounding box center [362, 115] width 50 height 14
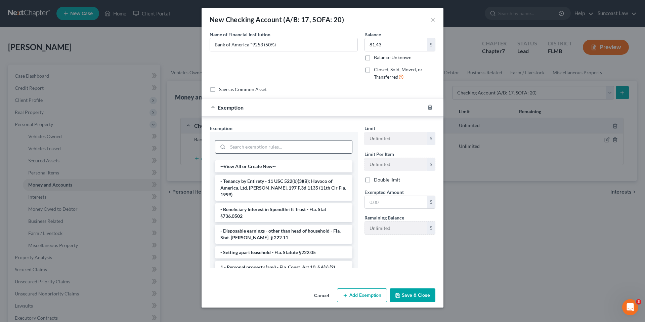
click at [242, 149] on input "search" at bounding box center [290, 146] width 124 height 13
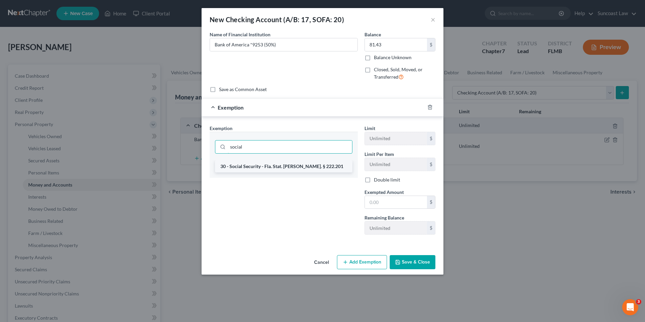
type input "social"
click at [266, 167] on li "30 - Social Security - Fla. Stat. [PERSON_NAME]. § 222.201" at bounding box center [283, 166] width 137 height 12
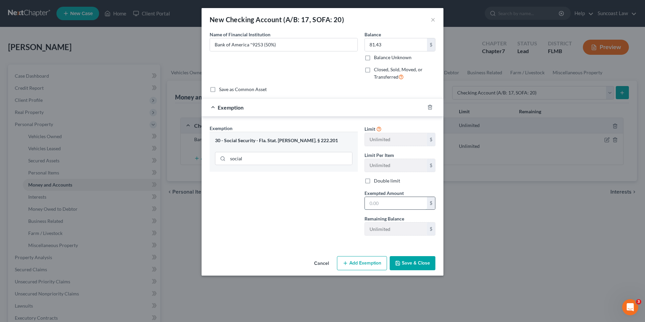
click at [377, 200] on input "text" at bounding box center [396, 203] width 62 height 13
type input "81.43"
click at [421, 261] on button "Save & Close" at bounding box center [413, 263] width 46 height 14
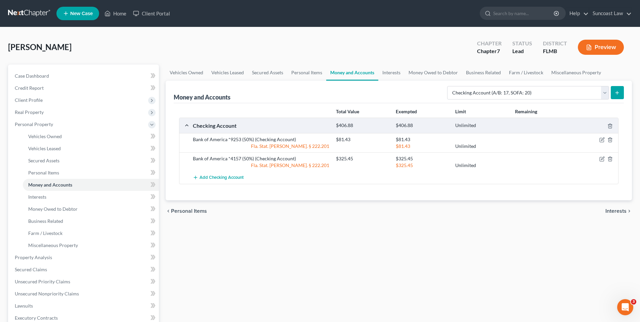
click at [614, 211] on span "Interests" at bounding box center [616, 210] width 21 height 5
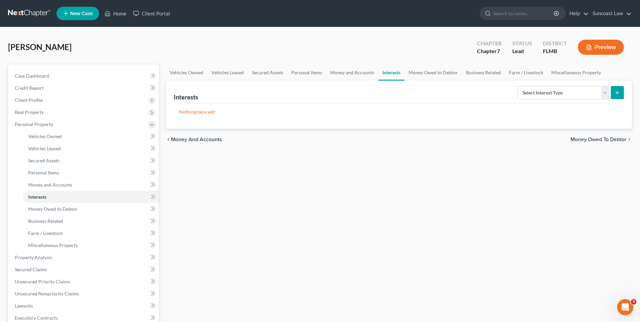
click at [598, 139] on span "Money Owed to Debtor" at bounding box center [599, 139] width 56 height 5
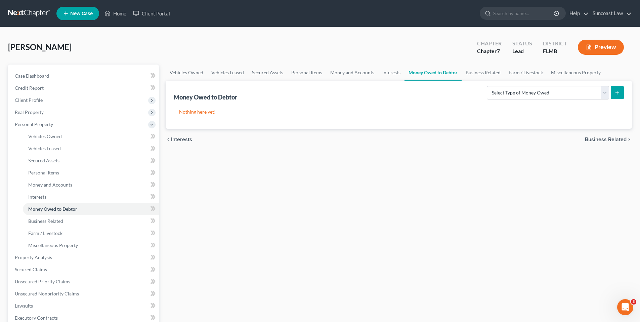
click at [596, 139] on span "Business Related" at bounding box center [606, 139] width 42 height 5
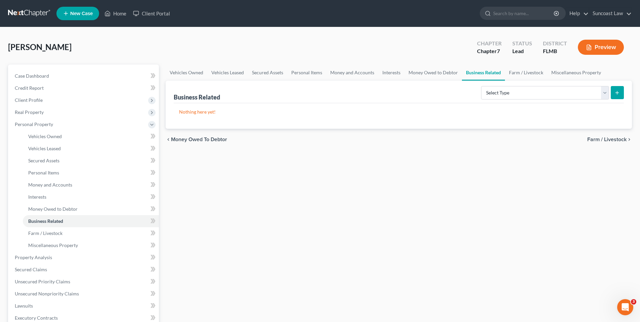
click at [597, 139] on span "Farm / Livestock" at bounding box center [606, 139] width 39 height 5
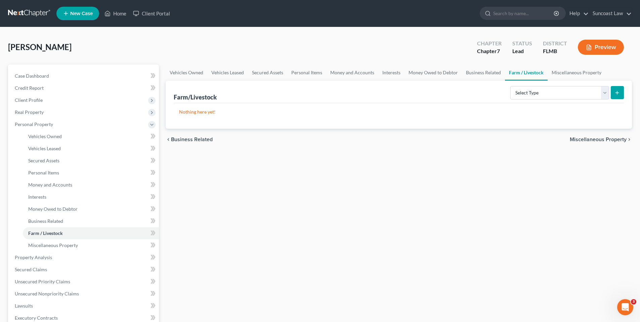
click at [596, 139] on span "Miscellaneous Property" at bounding box center [598, 139] width 57 height 5
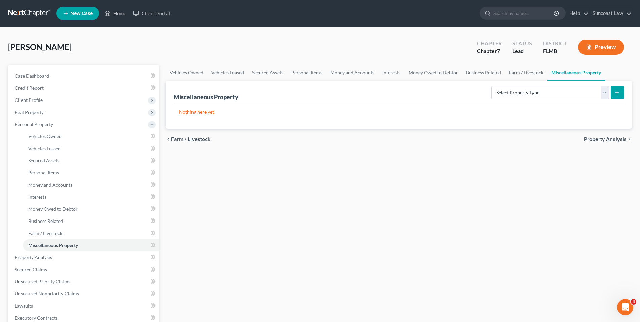
click at [596, 140] on span "Property Analysis" at bounding box center [605, 139] width 43 height 5
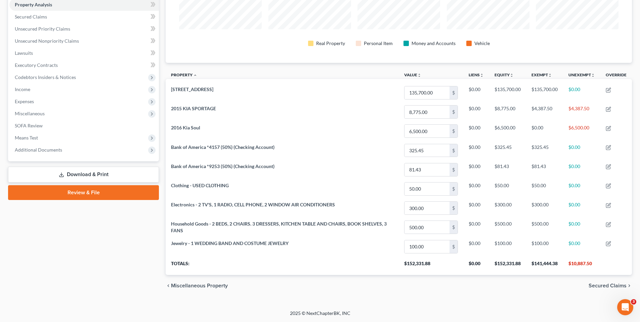
click at [596, 286] on span "Secured Claims" at bounding box center [608, 285] width 38 height 5
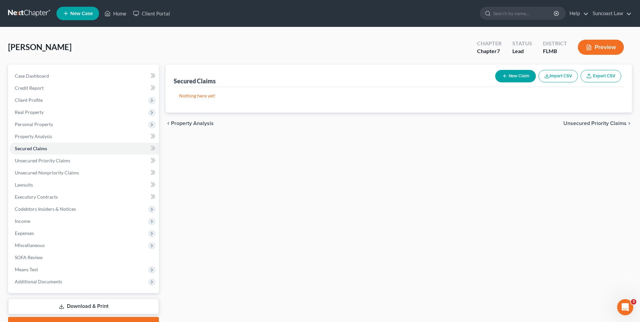
click at [574, 122] on span "Unsecured Priority Claims" at bounding box center [595, 123] width 63 height 5
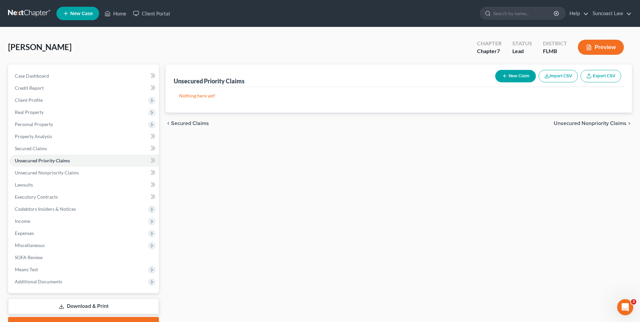
click at [572, 125] on span "Unsecured Nonpriority Claims" at bounding box center [590, 123] width 73 height 5
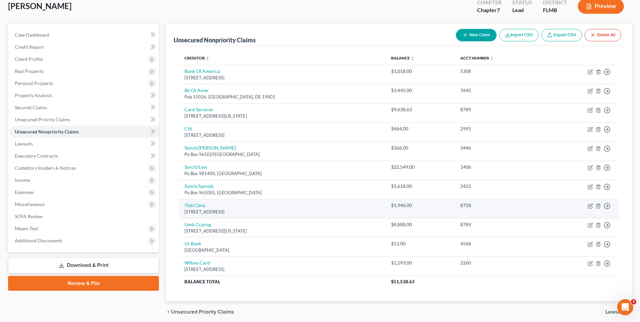
scroll to position [41, 0]
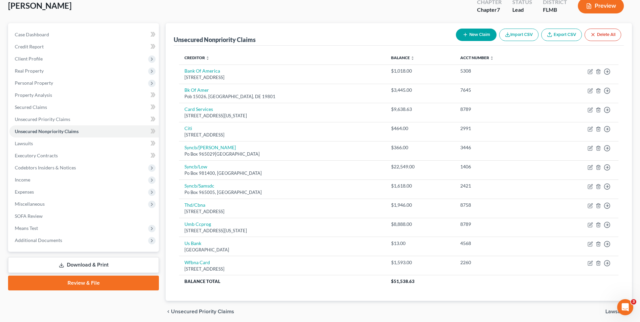
click at [473, 34] on button "New Claim" at bounding box center [476, 35] width 41 height 12
select select "0"
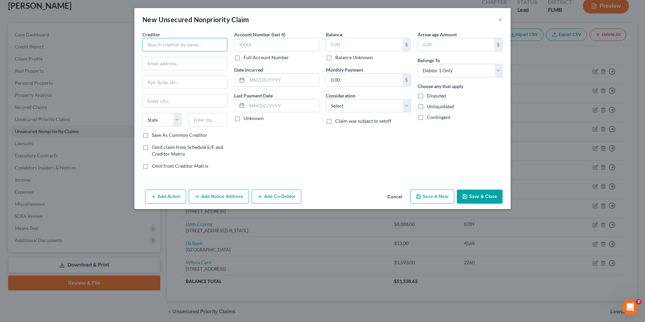
click at [175, 47] on input "text" at bounding box center [184, 44] width 85 height 13
type input "Rural King"
type input "PO Box 219736"
type input "[US_STATE][GEOGRAPHIC_DATA]"
select select "26"
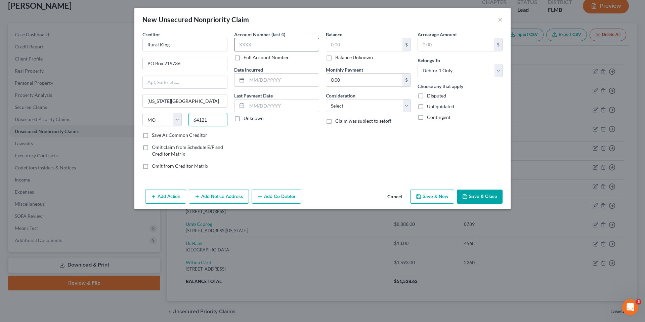
type input "64121"
click at [279, 47] on input "text" at bounding box center [276, 44] width 85 height 13
type input "2421"
click at [362, 104] on select "Select Cable / Satellite Services Collection Agency Credit Card Debt Debt Couns…" at bounding box center [368, 105] width 85 height 13
select select "2"
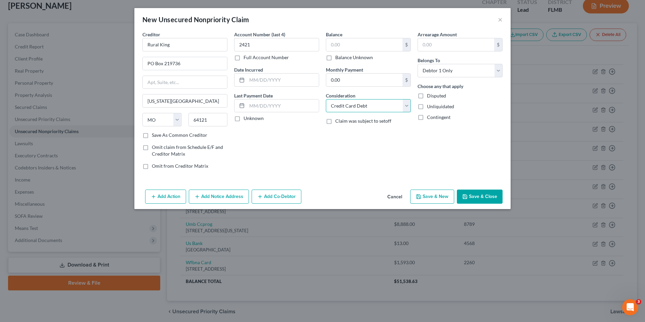
click at [326, 99] on select "Select Cable / Satellite Services Collection Agency Credit Card Debt Debt Couns…" at bounding box center [368, 105] width 85 height 13
click at [482, 197] on button "Save & Close" at bounding box center [480, 197] width 46 height 14
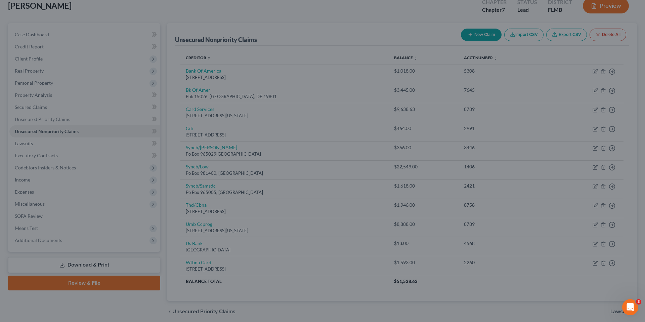
type input "0.00"
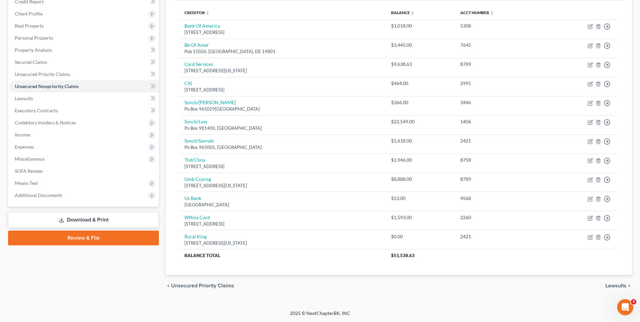
click at [619, 287] on span "Lawsuits" at bounding box center [616, 285] width 21 height 5
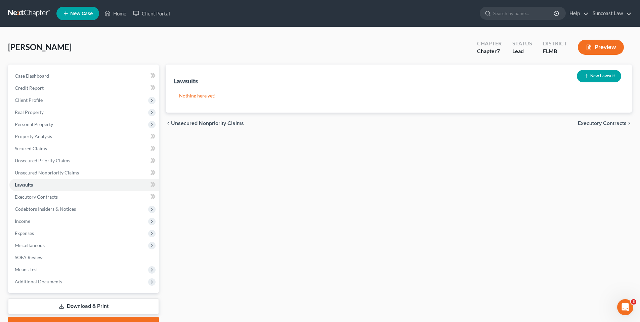
click at [610, 123] on span "Executory Contracts" at bounding box center [602, 123] width 49 height 5
click at [610, 123] on span "Codebtors" at bounding box center [613, 123] width 25 height 5
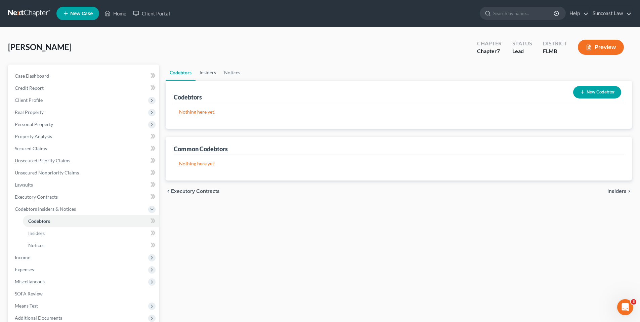
click at [621, 192] on span "Insiders" at bounding box center [617, 191] width 19 height 5
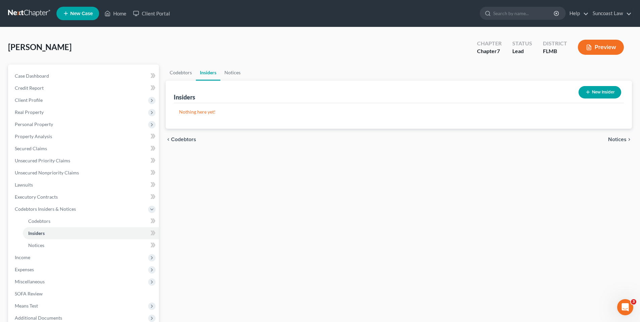
click at [619, 139] on span "Notices" at bounding box center [617, 139] width 18 height 5
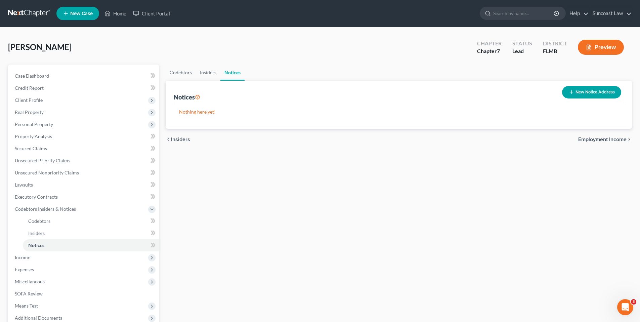
click at [613, 137] on span "Employment Income" at bounding box center [602, 139] width 48 height 5
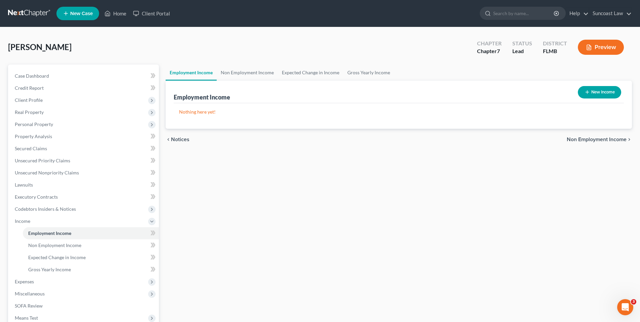
click at [578, 140] on span "Non Employment Income" at bounding box center [597, 139] width 60 height 5
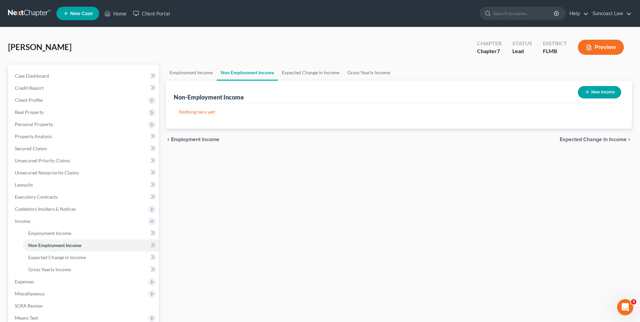
click at [604, 94] on button "New Income" at bounding box center [599, 92] width 43 height 12
select select "0"
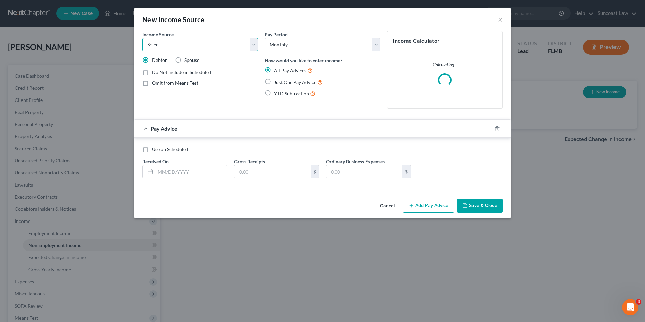
click at [208, 48] on select "Select Unemployment Disability (from employer) Pension Retirement Social Securi…" at bounding box center [200, 44] width 116 height 13
select select "4"
click at [142, 38] on select "Select Unemployment Disability (from employer) Pension Retirement Social Securi…" at bounding box center [200, 44] width 116 height 13
click at [274, 81] on label "Just One Pay Advice" at bounding box center [298, 82] width 49 height 8
click at [277, 81] on input "Just One Pay Advice" at bounding box center [279, 80] width 4 height 4
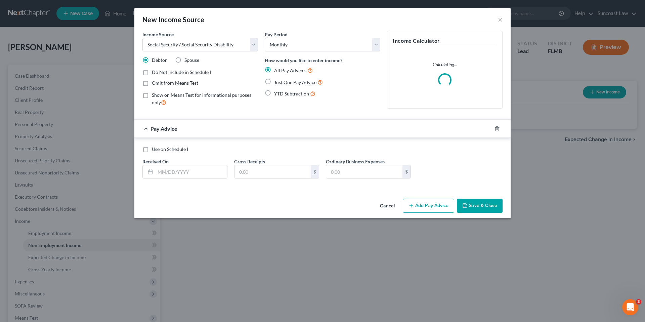
radio input "true"
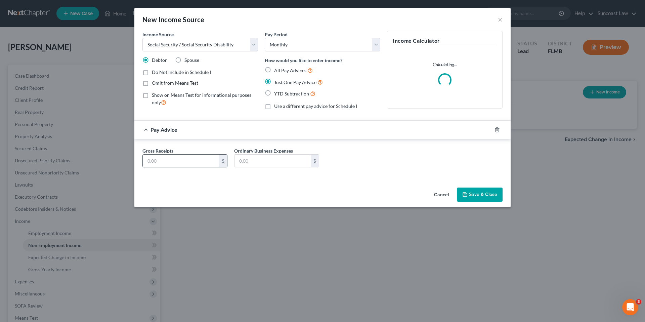
click at [176, 160] on input "text" at bounding box center [181, 161] width 76 height 13
type input "1"
type input "2,492.70"
click at [152, 82] on label "Omit from Means Test" at bounding box center [175, 83] width 46 height 7
click at [155, 82] on input "Omit from Means Test" at bounding box center [157, 82] width 4 height 4
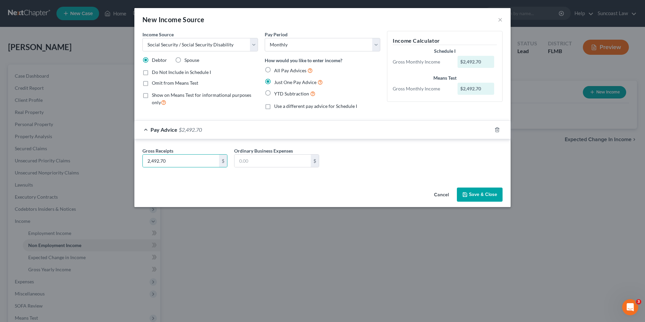
checkbox input "true"
click at [482, 194] on button "Save & Close" at bounding box center [480, 195] width 46 height 14
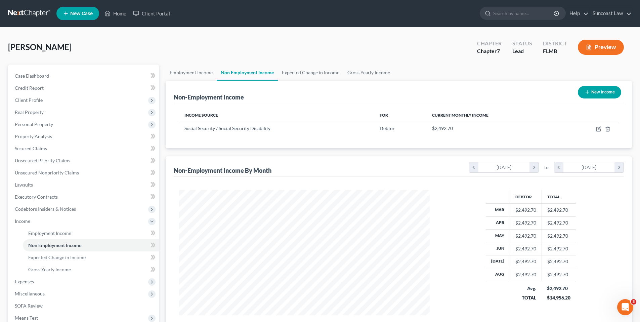
scroll to position [84, 0]
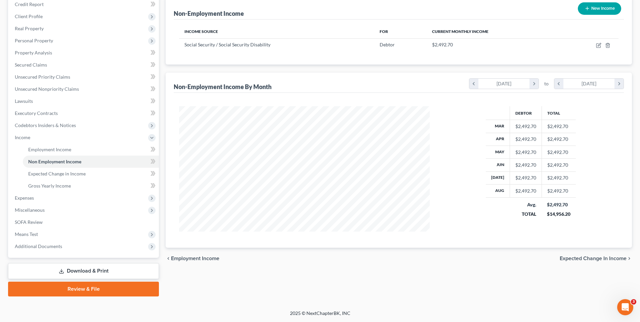
click at [584, 258] on span "Expected Change in Income" at bounding box center [593, 258] width 67 height 5
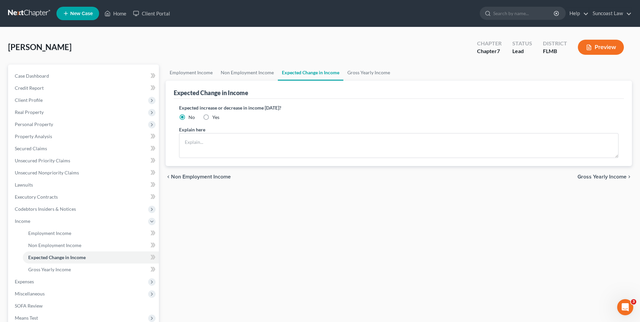
click at [587, 178] on span "Gross Yearly Income" at bounding box center [602, 176] width 49 height 5
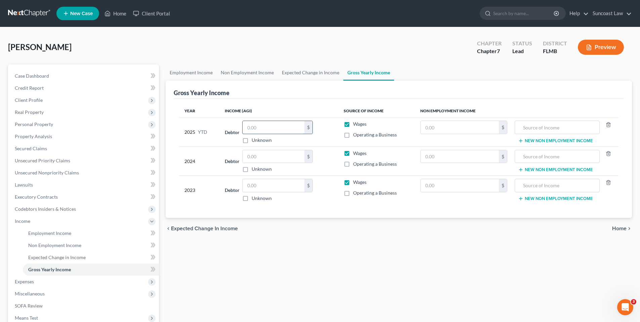
click at [253, 128] on input "text" at bounding box center [274, 127] width 62 height 13
click at [471, 126] on input "text" at bounding box center [460, 127] width 78 height 13
click at [554, 129] on input "text" at bounding box center [556, 127] width 77 height 13
type input "SSI"
click at [559, 155] on input "text" at bounding box center [556, 156] width 77 height 13
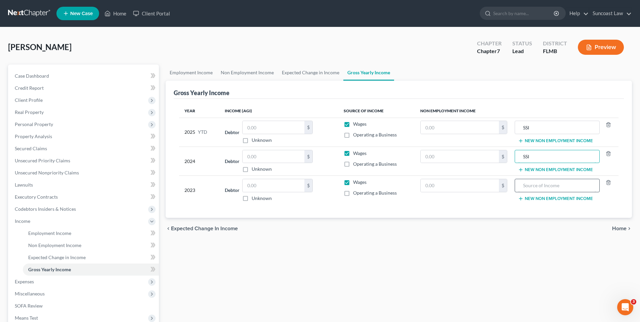
type input "SSI"
click at [582, 188] on input "text" at bounding box center [556, 185] width 77 height 13
type input "SSI"
click at [469, 129] on input "text" at bounding box center [460, 127] width 78 height 13
type input "24,927.00"
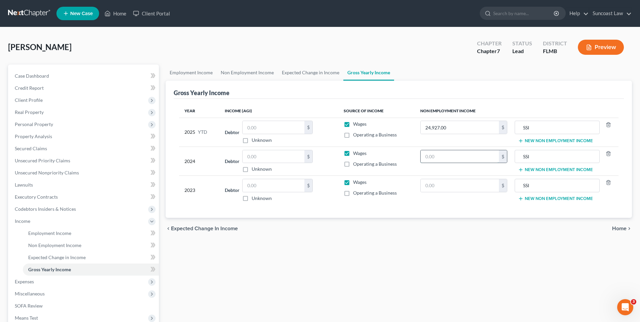
click at [465, 153] on input "text" at bounding box center [460, 156] width 78 height 13
type input "29,912.40"
click at [469, 184] on input "text" at bounding box center [460, 185] width 78 height 13
type input "29,912.40"
click at [621, 227] on span "Home" at bounding box center [619, 228] width 14 height 5
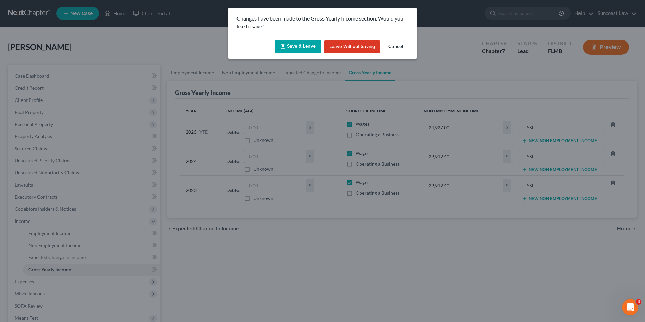
click at [304, 48] on button "Save & Leave" at bounding box center [298, 47] width 46 height 14
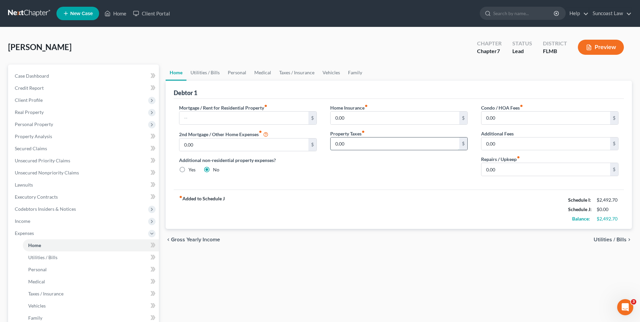
click at [361, 144] on input "0.00" at bounding box center [395, 143] width 129 height 13
type input "43.00"
click at [496, 168] on input "0.00" at bounding box center [546, 169] width 129 height 13
type input "100.00"
click at [604, 239] on span "Utilities / Bills" at bounding box center [610, 239] width 33 height 5
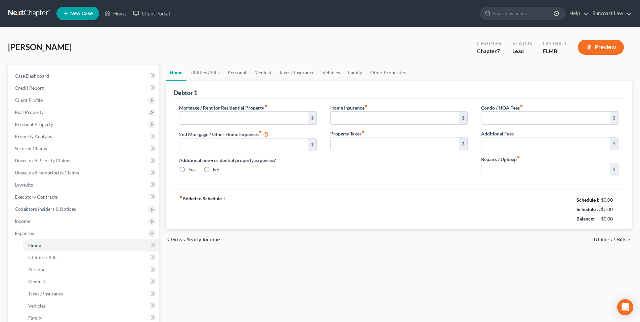
type input "0.00"
radio input "true"
type input "0.00"
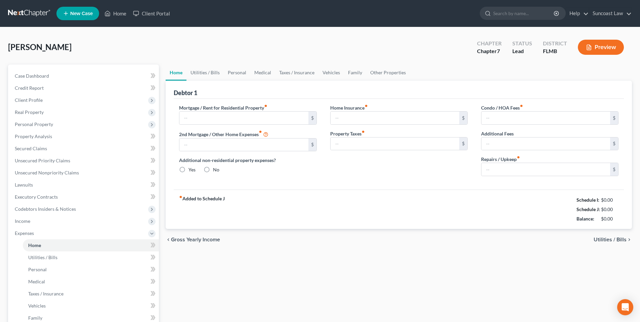
type input "0.00"
click at [352, 144] on input "0.00" at bounding box center [395, 143] width 129 height 13
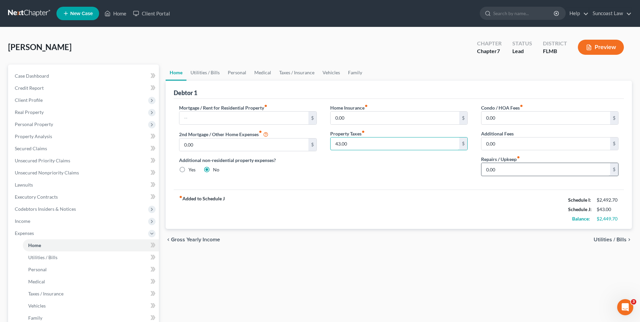
type input "43.00"
click at [497, 171] on input "0.00" at bounding box center [546, 169] width 129 height 13
type input "200.00"
drag, startPoint x: 609, startPoint y: 239, endPoint x: 576, endPoint y: 235, distance: 32.6
click at [609, 239] on span "Utilities / Bills" at bounding box center [610, 239] width 33 height 5
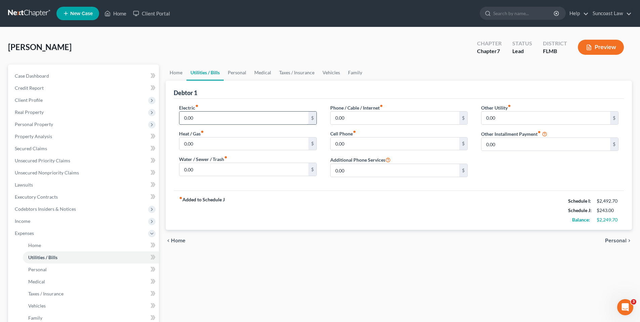
click at [199, 119] on input "0.00" at bounding box center [243, 118] width 129 height 13
type input "158.00"
click at [344, 126] on div "Phone / Cable / Internet fiber_manual_record 0.00 $ Cell Phone fiber_manual_rec…" at bounding box center [399, 143] width 151 height 78
click at [345, 116] on input "0.00" at bounding box center [395, 118] width 129 height 13
type input "102.00"
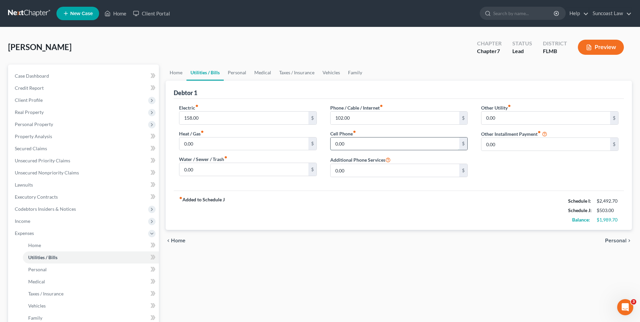
click at [345, 143] on input "0.00" at bounding box center [395, 143] width 129 height 13
type input "50.00"
click at [253, 173] on input "0.00" at bounding box center [243, 169] width 129 height 13
type input "15.81"
click at [616, 240] on span "Personal" at bounding box center [616, 240] width 22 height 5
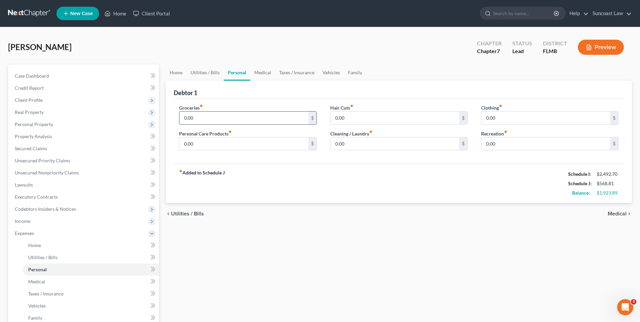
click at [255, 119] on input "0.00" at bounding box center [243, 118] width 129 height 13
type input "400.00"
click at [509, 120] on input "0.00" at bounding box center [546, 118] width 129 height 13
type input "60.00"
click at [225, 139] on input "0.00" at bounding box center [243, 143] width 129 height 13
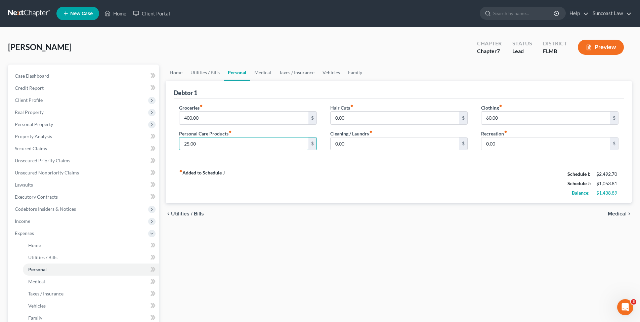
type input "25.00"
click at [608, 211] on span "Medical" at bounding box center [617, 213] width 19 height 5
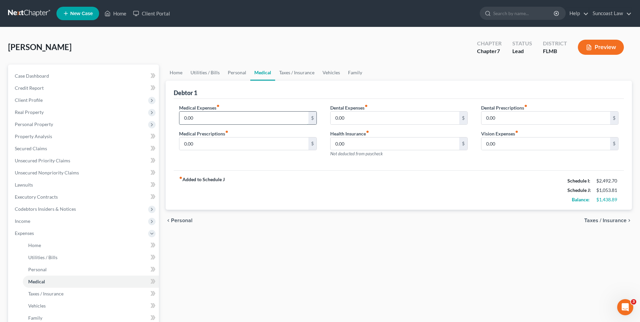
click at [256, 121] on input "0.00" at bounding box center [243, 118] width 129 height 13
type input "30.00"
click at [616, 220] on span "Taxes / Insurance" at bounding box center [605, 220] width 42 height 5
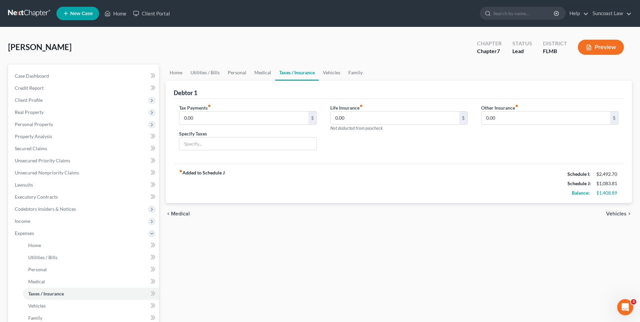
click at [615, 217] on div "chevron_left Medical Vehicles chevron_right" at bounding box center [399, 214] width 466 height 22
click at [615, 214] on span "Vehicles" at bounding box center [616, 213] width 20 height 5
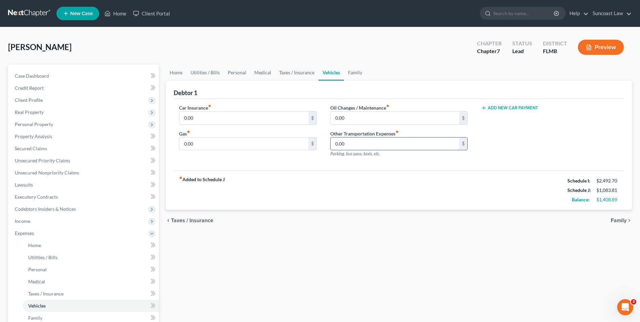
click at [357, 142] on input "0.00" at bounding box center [395, 143] width 129 height 13
click at [256, 144] on input "0.00" at bounding box center [243, 143] width 129 height 13
type input "80.00"
click at [234, 121] on input "0.00" at bounding box center [243, 118] width 129 height 13
type input "250.00"
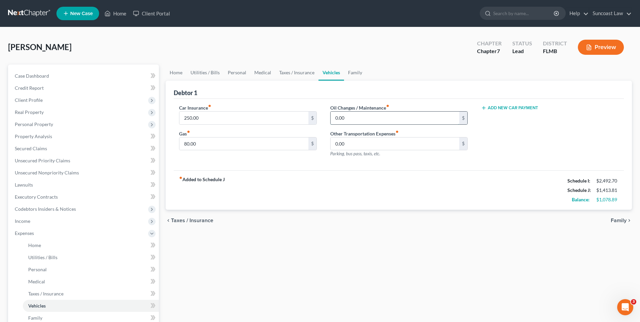
click at [362, 120] on input "0.00" at bounding box center [395, 118] width 129 height 13
type input "100.00"
click at [620, 218] on span "Family" at bounding box center [619, 220] width 16 height 5
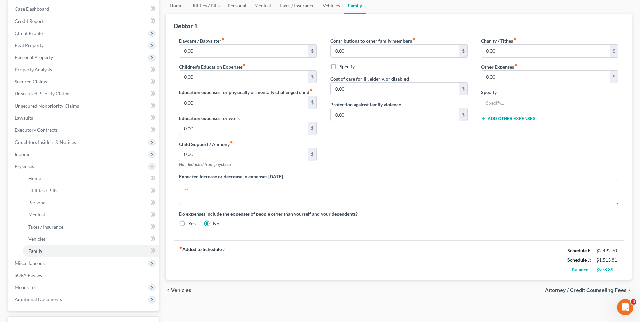
scroll to position [120, 0]
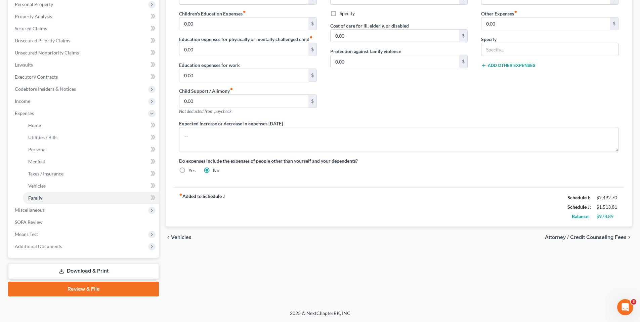
click at [178, 237] on span "Vehicles" at bounding box center [181, 237] width 20 height 5
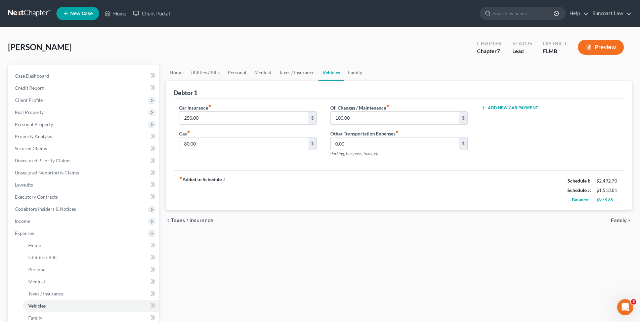
click at [194, 221] on span "Taxes / Insurance" at bounding box center [192, 220] width 42 height 5
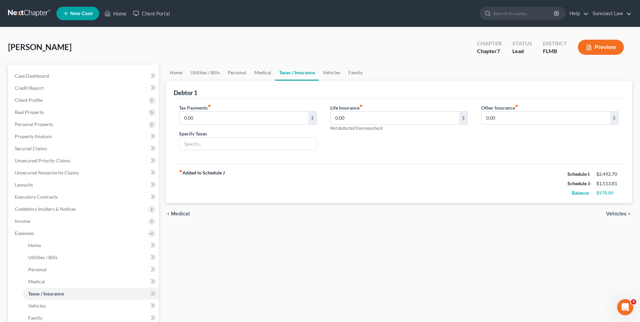
click at [194, 221] on div "chevron_left Medical Vehicles chevron_right" at bounding box center [399, 214] width 466 height 22
click at [342, 119] on input "0.00" at bounding box center [395, 118] width 129 height 13
type input "14.78"
click at [171, 212] on span "Medical" at bounding box center [180, 213] width 19 height 5
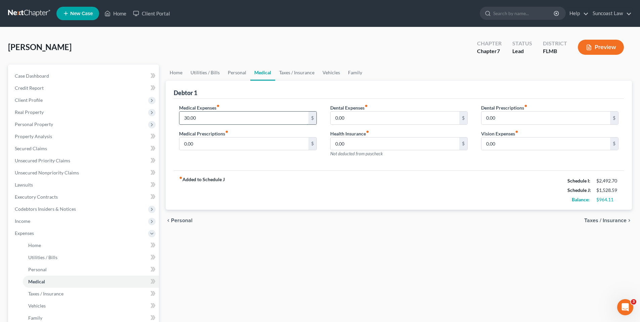
click at [208, 117] on input "30.00" at bounding box center [243, 118] width 129 height 13
type input "200.00"
click at [177, 221] on span "Personal" at bounding box center [182, 220] width 22 height 5
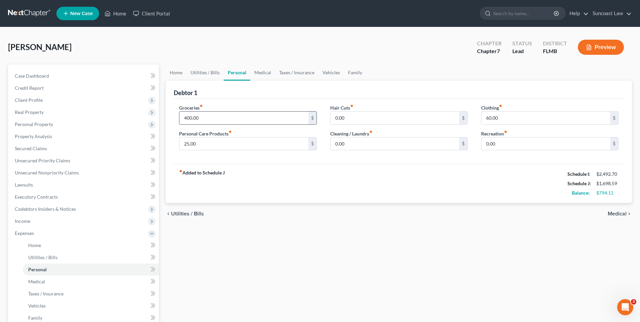
click at [217, 115] on input "400.00" at bounding box center [243, 118] width 129 height 13
type input "600.00"
click at [352, 117] on input "0.00" at bounding box center [395, 118] width 129 height 13
type input "100.00"
click at [501, 119] on input "60.00" at bounding box center [546, 118] width 129 height 13
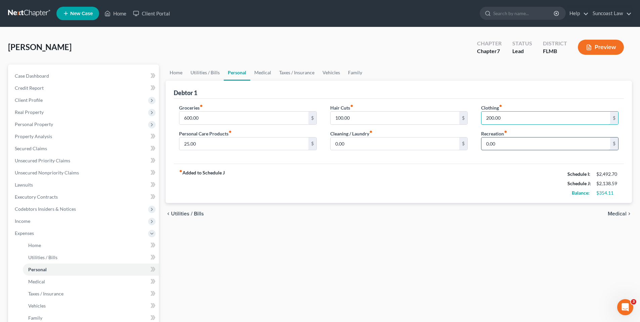
type input "200.00"
click at [485, 142] on input "0.00" at bounding box center [546, 143] width 129 height 13
type input "100.00"
click at [624, 211] on span "Medical" at bounding box center [617, 213] width 19 height 5
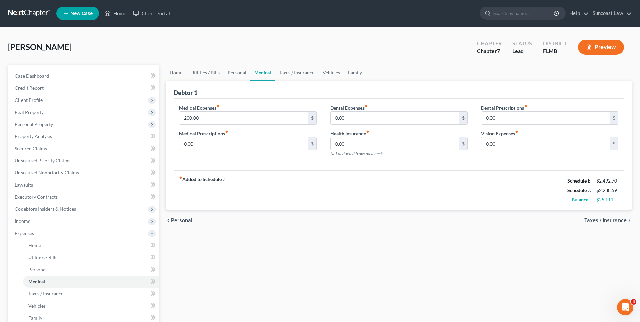
click at [621, 222] on span "Taxes / Insurance" at bounding box center [605, 220] width 42 height 5
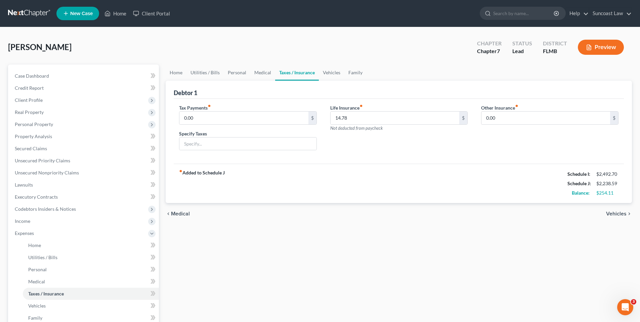
click at [619, 214] on span "Vehicles" at bounding box center [616, 213] width 20 height 5
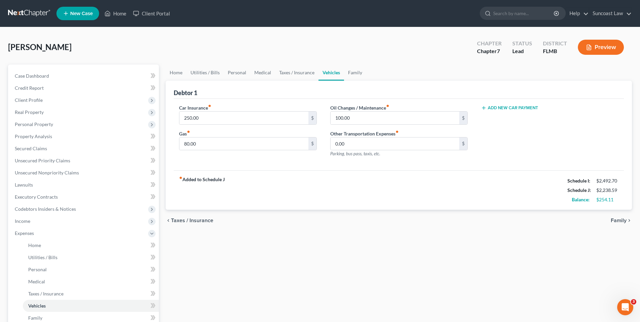
click at [618, 220] on span "Family" at bounding box center [619, 220] width 16 height 5
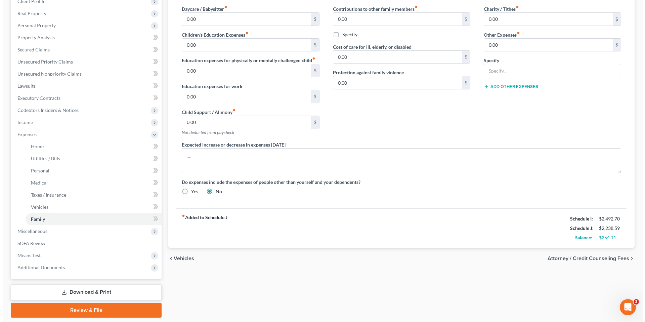
scroll to position [120, 0]
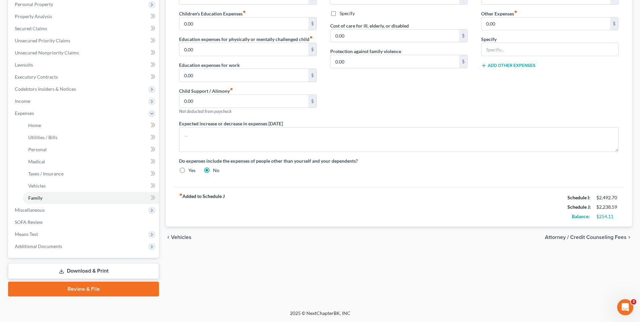
click at [557, 240] on span "Attorney / Credit Counseling Fees" at bounding box center [586, 237] width 82 height 5
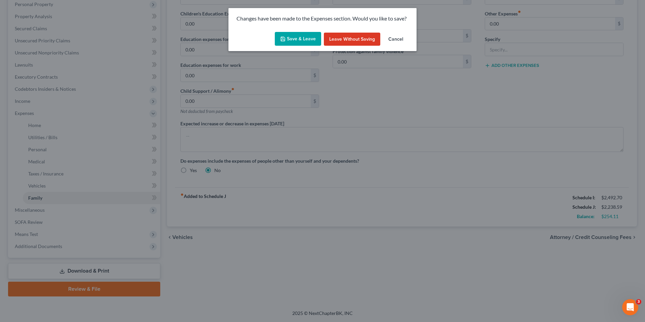
click at [295, 38] on button "Save & Leave" at bounding box center [298, 39] width 46 height 14
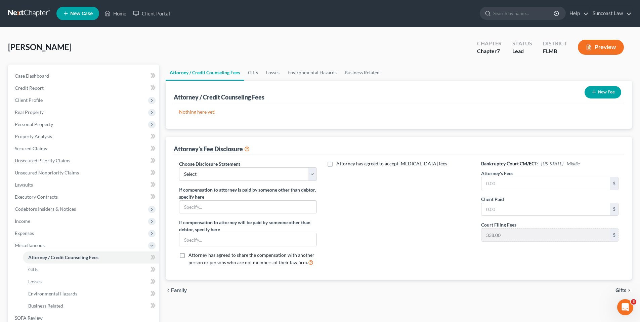
click at [604, 93] on button "New Fee" at bounding box center [603, 92] width 37 height 12
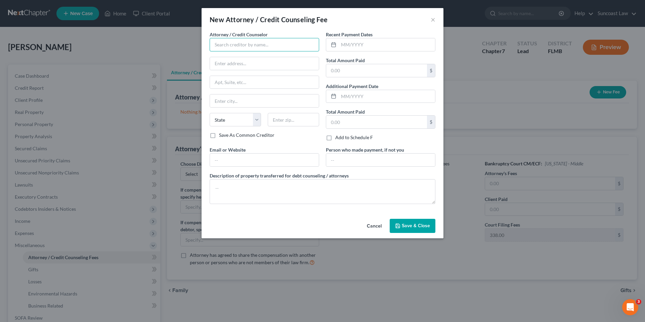
click at [280, 48] on input "text" at bounding box center [265, 44] width 110 height 13
click at [265, 66] on div "Suncoast Law" at bounding box center [250, 66] width 70 height 7
type input "Suncoast Law"
type input "1350 N Orange Ave"
type input "Suite 270"
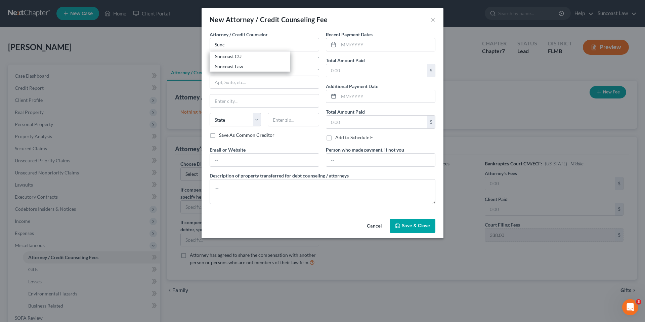
type input "Winter Park"
select select "9"
type input "32789"
click at [331, 44] on icon at bounding box center [333, 44] width 5 height 5
click at [347, 43] on input "text" at bounding box center [387, 44] width 96 height 13
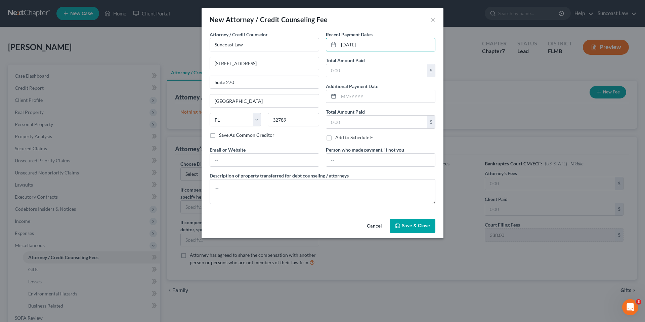
type input "06/01/2025"
type input "1,750.00"
drag, startPoint x: 402, startPoint y: 225, endPoint x: 408, endPoint y: 223, distance: 6.0
click at [402, 225] on button "Save & Close" at bounding box center [413, 226] width 46 height 14
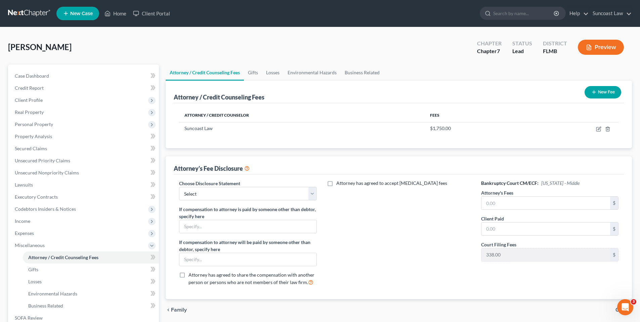
click at [610, 94] on button "New Fee" at bounding box center [603, 92] width 37 height 12
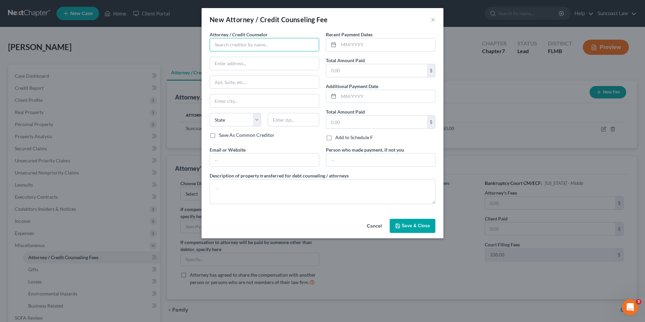
click at [279, 45] on input "text" at bounding box center [265, 44] width 110 height 13
type input "Dollar Wiser"
click at [351, 48] on input "text" at bounding box center [387, 44] width 96 height 13
type input "07/23/2025"
type input "25.00"
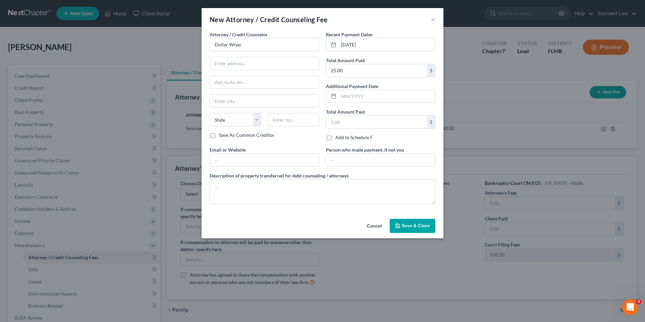
click at [421, 225] on span "Save & Close" at bounding box center [416, 226] width 28 height 6
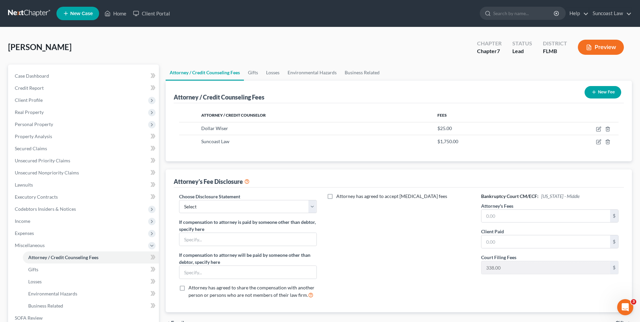
click at [210, 197] on label "Choose Disclosure Statement" at bounding box center [209, 196] width 61 height 7
click at [214, 210] on select "Select Attorney" at bounding box center [247, 206] width 137 height 13
select select "0"
click at [179, 200] on select "Select Attorney" at bounding box center [247, 206] width 137 height 13
click at [503, 217] on input "text" at bounding box center [546, 216] width 129 height 13
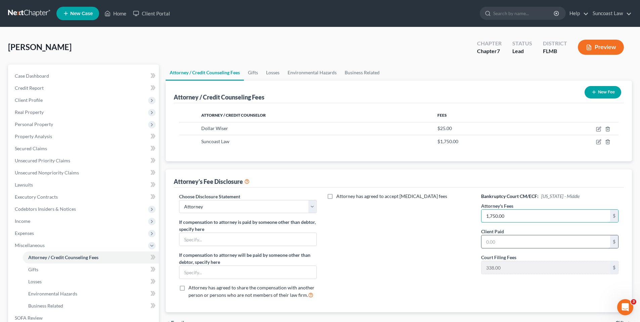
type input "1,750.00"
click at [512, 240] on input "text" at bounding box center [546, 241] width 129 height 13
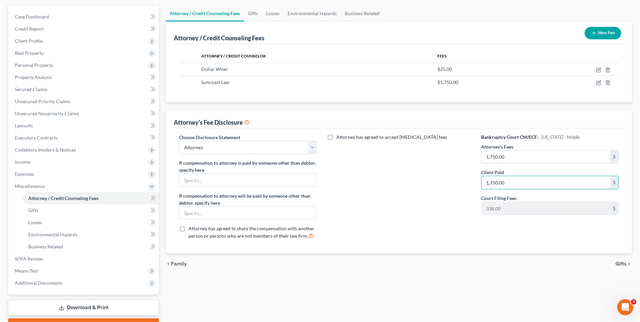
scroll to position [96, 0]
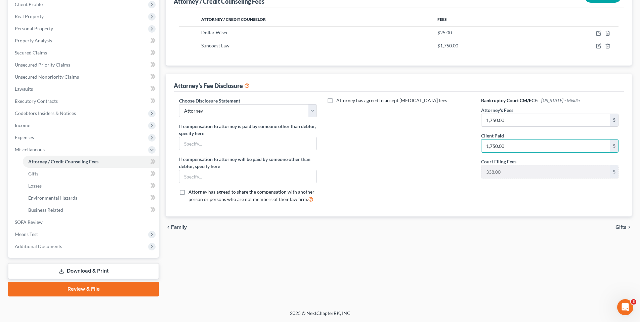
type input "1,750.00"
click at [624, 226] on span "Gifts" at bounding box center [621, 226] width 11 height 5
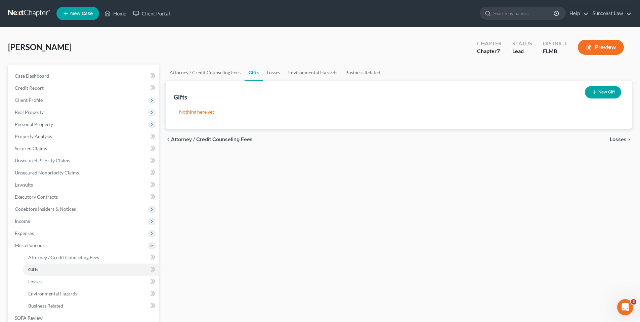
click at [622, 138] on span "Losses" at bounding box center [618, 139] width 17 height 5
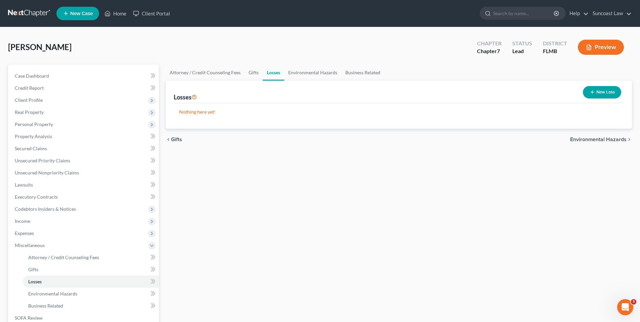
click at [607, 140] on span "Environmental Hazards" at bounding box center [598, 139] width 56 height 5
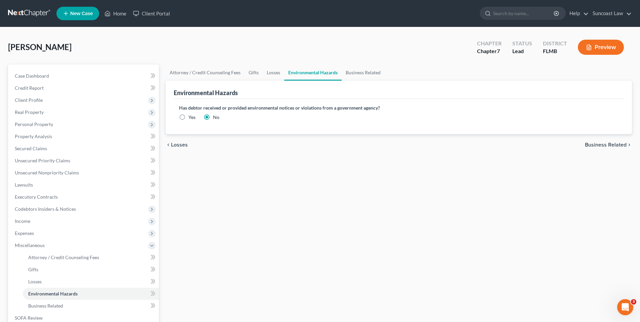
click at [603, 143] on span "Business Related" at bounding box center [606, 144] width 42 height 5
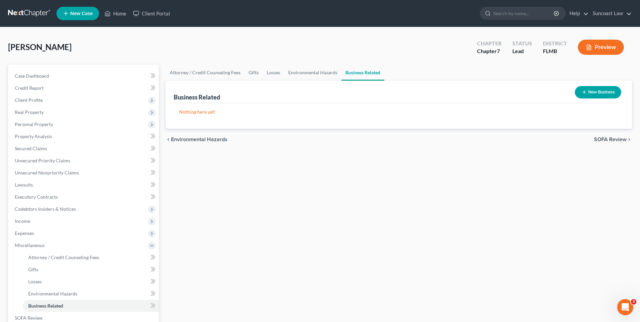
click at [604, 139] on span "SOFA Review" at bounding box center [610, 139] width 33 height 5
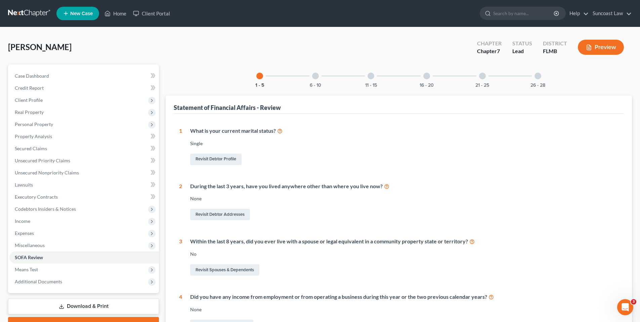
scroll to position [183, 0]
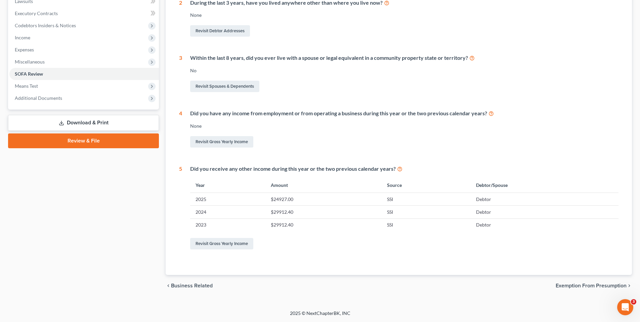
click at [595, 288] on span "Exemption from Presumption" at bounding box center [591, 285] width 71 height 5
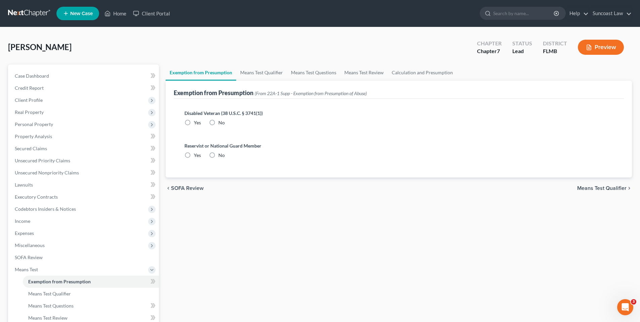
click at [218, 120] on label "No" at bounding box center [221, 122] width 6 height 7
click at [221, 120] on input "No" at bounding box center [223, 121] width 4 height 4
radio input "true"
click at [218, 123] on label "No" at bounding box center [221, 122] width 6 height 7
click at [221, 123] on input "No" at bounding box center [223, 121] width 4 height 4
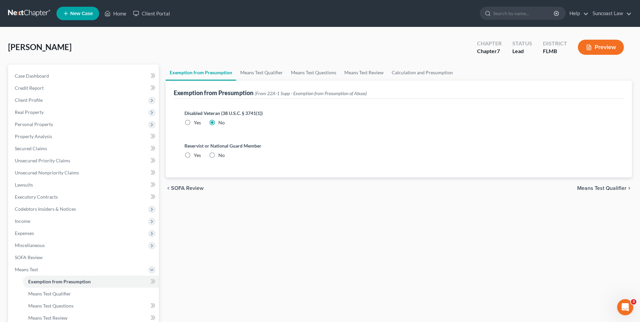
click at [218, 155] on label "No" at bounding box center [221, 155] width 6 height 7
click at [221, 155] on input "No" at bounding box center [223, 154] width 4 height 4
radio input "true"
click at [599, 188] on span "Means Test Qualifier" at bounding box center [601, 187] width 49 height 5
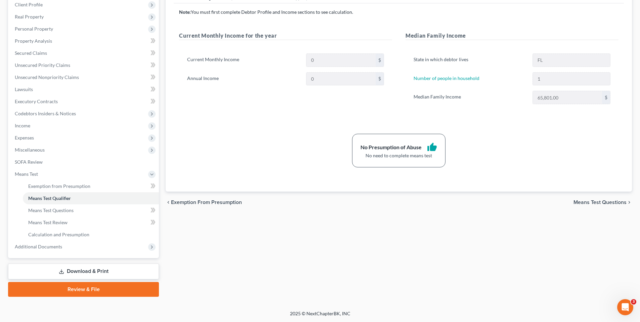
scroll to position [96, 0]
click at [588, 201] on span "Means Test Questions" at bounding box center [600, 201] width 53 height 5
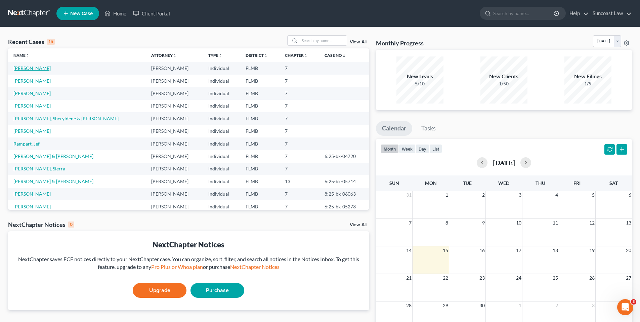
click at [40, 67] on link "[PERSON_NAME]" at bounding box center [31, 68] width 37 height 6
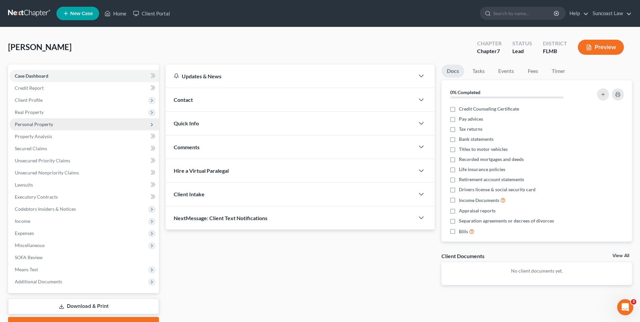
click at [65, 122] on span "Personal Property" at bounding box center [84, 124] width 150 height 12
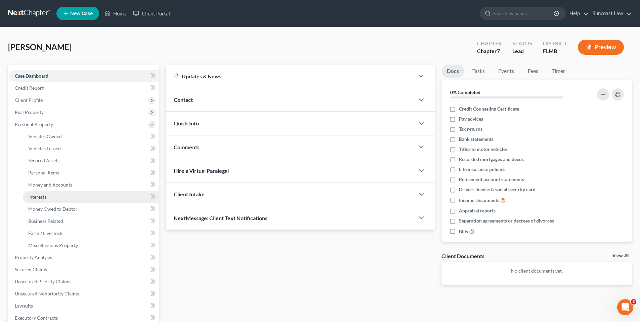
click at [66, 193] on link "Interests" at bounding box center [91, 197] width 136 height 12
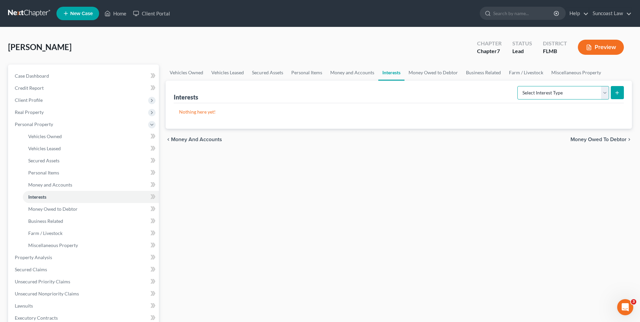
click at [572, 93] on select "Select Interest Type 401K (A/B: 21) Annuity (A/B: 23) Bond (A/B: 18) Education …" at bounding box center [563, 92] width 92 height 13
select select "term_life_insurance"
click at [518, 86] on select "Select Interest Type 401K (A/B: 21) Annuity (A/B: 23) Bond (A/B: 18) Education …" at bounding box center [563, 92] width 92 height 13
click at [619, 93] on icon "submit" at bounding box center [617, 92] width 5 height 5
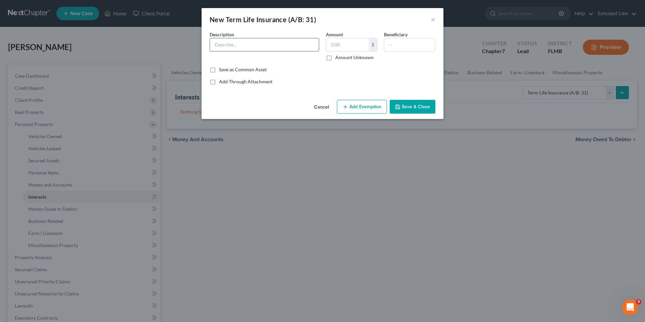
click at [269, 47] on input "text" at bounding box center [264, 44] width 109 height 13
type input "Primerica Term Life"
type input "50,000.00"
click at [410, 44] on input "text" at bounding box center [409, 44] width 51 height 13
type input "Timothy Francis"
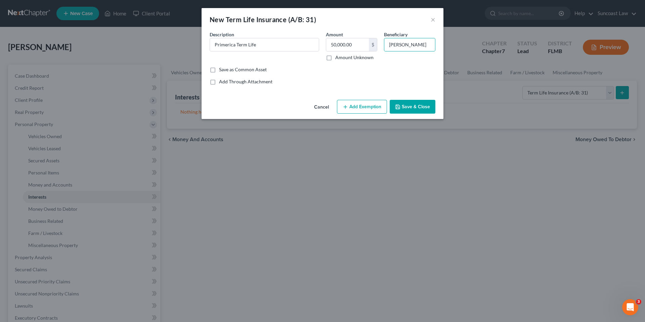
drag, startPoint x: 366, startPoint y: 116, endPoint x: 367, endPoint y: 108, distance: 8.1
click at [365, 116] on div "Cancel Add Exemption Save & Close" at bounding box center [323, 108] width 242 height 22
click at [367, 107] on button "Add Exemption" at bounding box center [362, 107] width 50 height 14
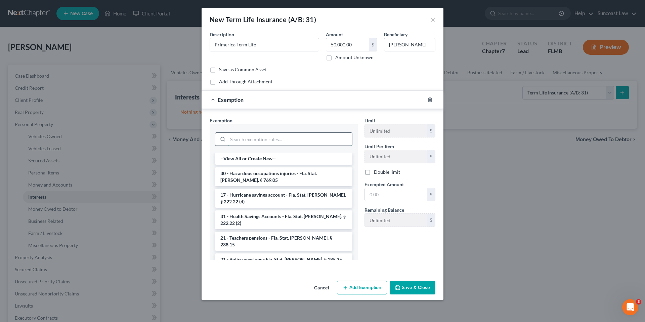
click at [301, 144] on input "search" at bounding box center [290, 139] width 124 height 13
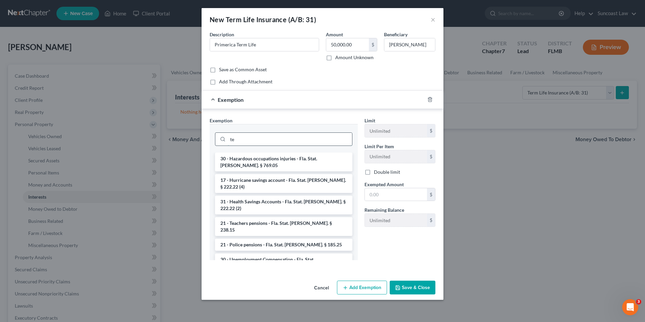
type input "t"
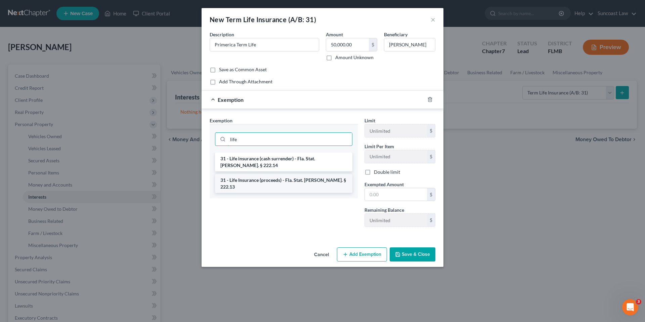
type input "life"
click at [313, 174] on li "31 - Life Insurance (proceeds) - Fla. Stat. [PERSON_NAME]. § 222.13" at bounding box center [283, 183] width 137 height 19
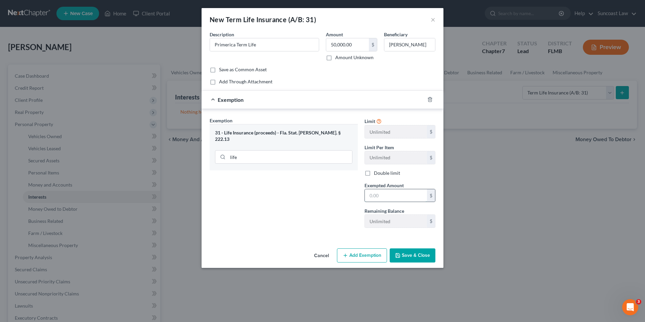
click at [388, 196] on input "text" at bounding box center [396, 195] width 62 height 13
type input "50,000.00"
click at [409, 258] on button "Save & Close" at bounding box center [413, 255] width 46 height 14
